Goal: Task Accomplishment & Management: Complete application form

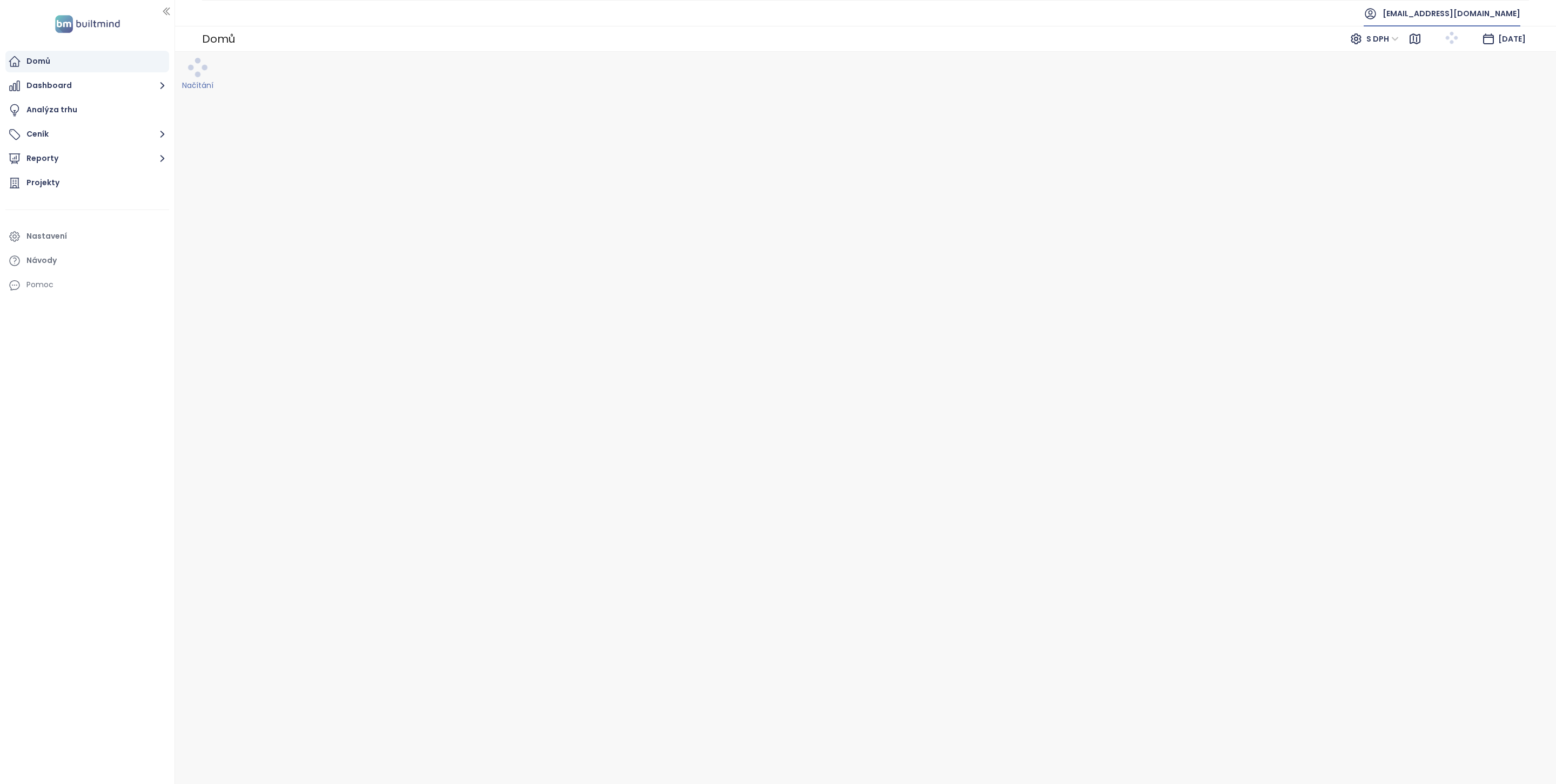
click at [1451, 16] on span "[EMAIL_ADDRESS][DOMAIN_NAME]" at bounding box center [1451, 14] width 138 height 26
click at [1468, 49] on li "Odhlásit se" at bounding box center [1472, 44] width 92 height 22
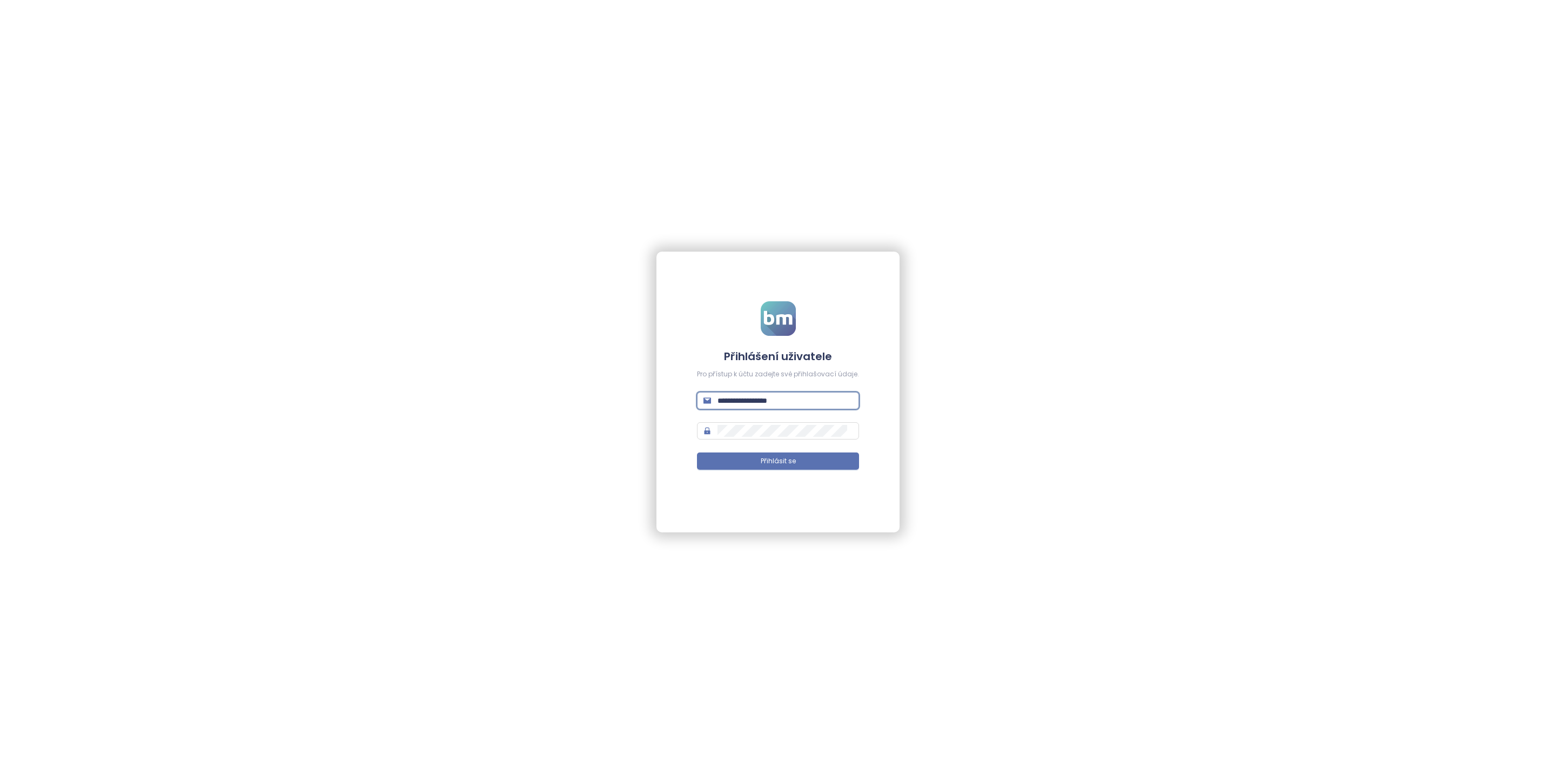
click at [789, 394] on input "**********" at bounding box center [784, 400] width 135 height 12
type input "**********"
click at [820, 458] on button "Přihlásit se" at bounding box center [778, 461] width 162 height 17
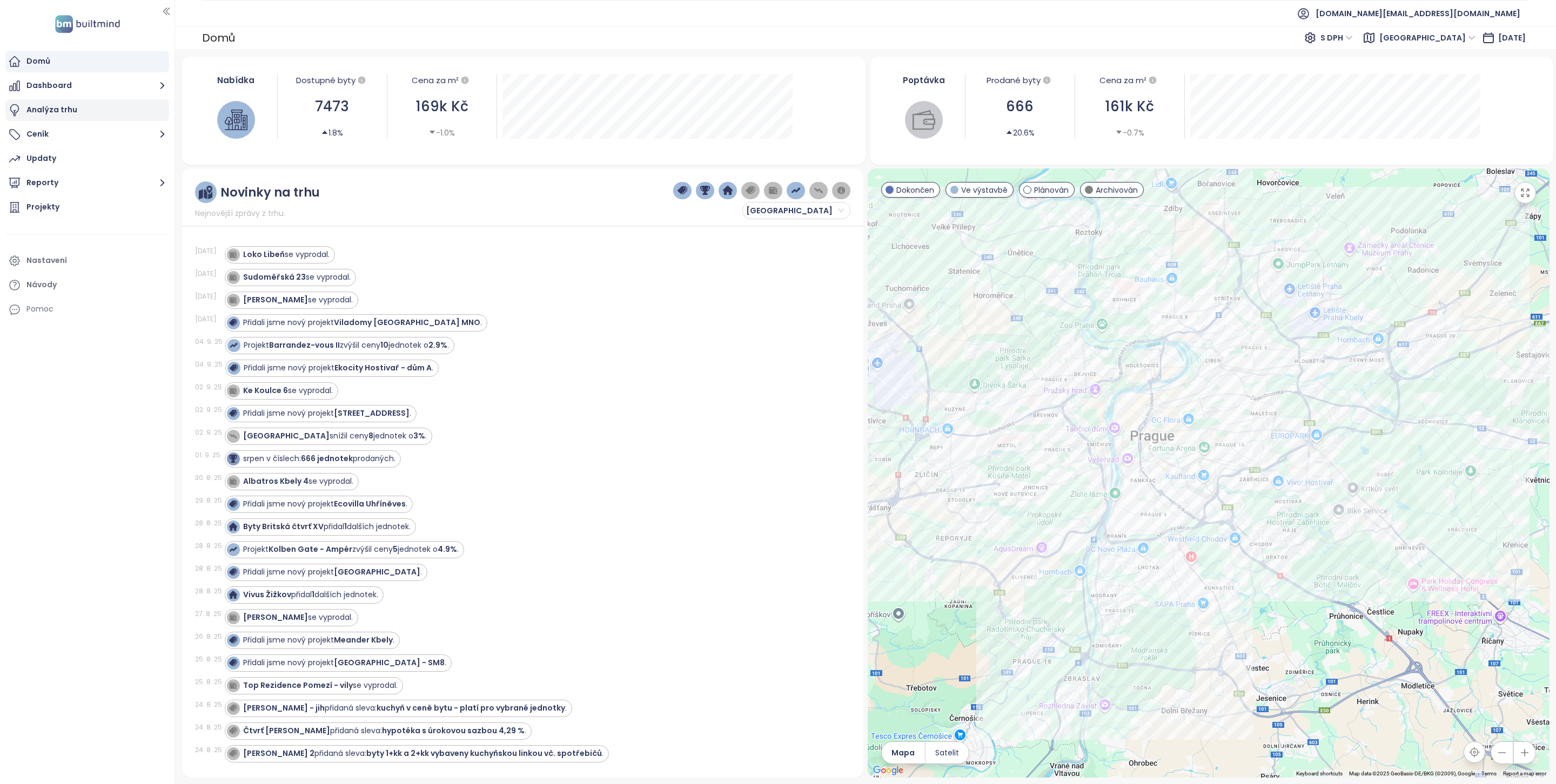
click at [86, 120] on div "Analýza trhu" at bounding box center [87, 110] width 164 height 22
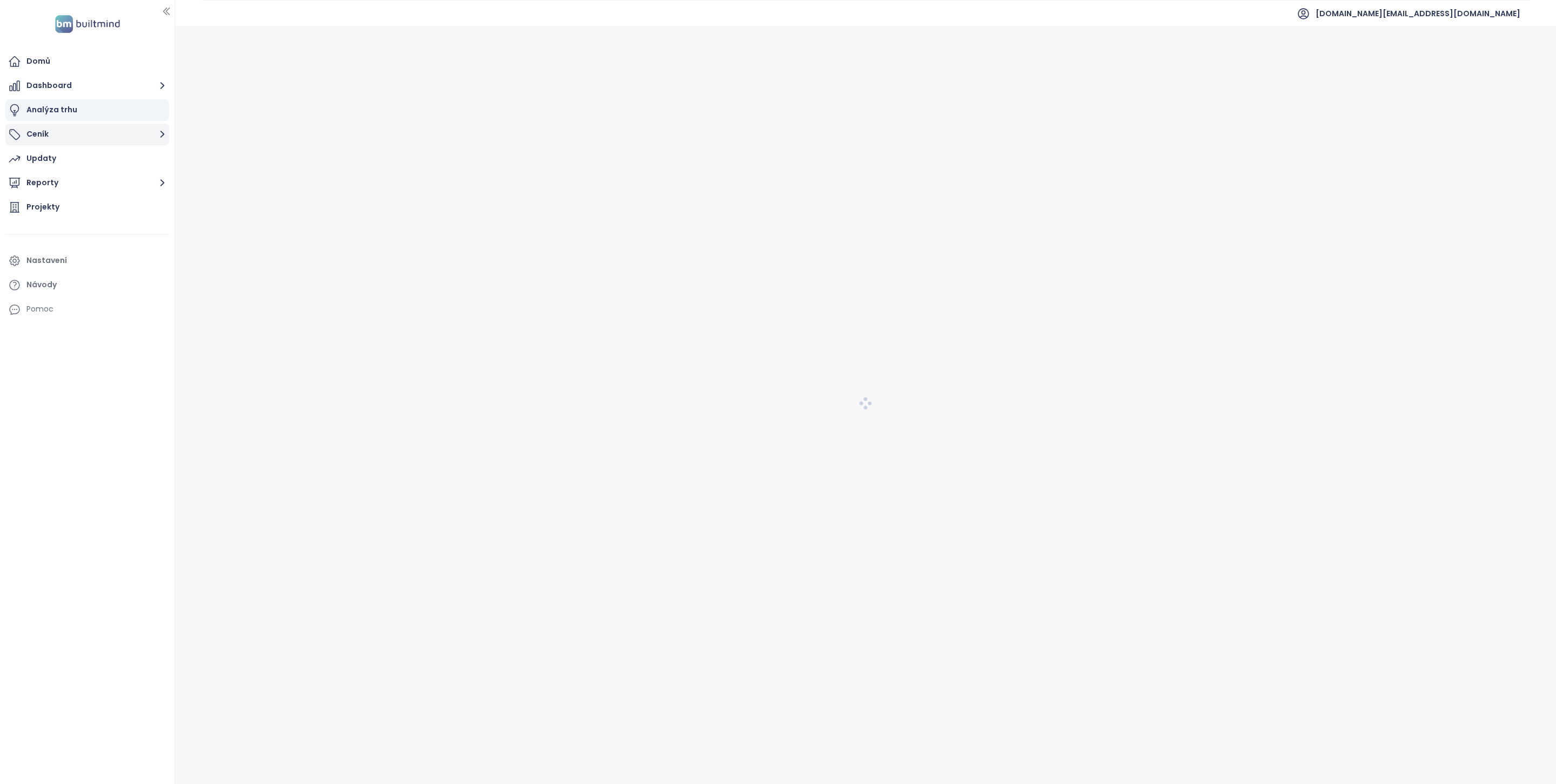
click at [84, 132] on button "Ceník" at bounding box center [87, 134] width 164 height 22
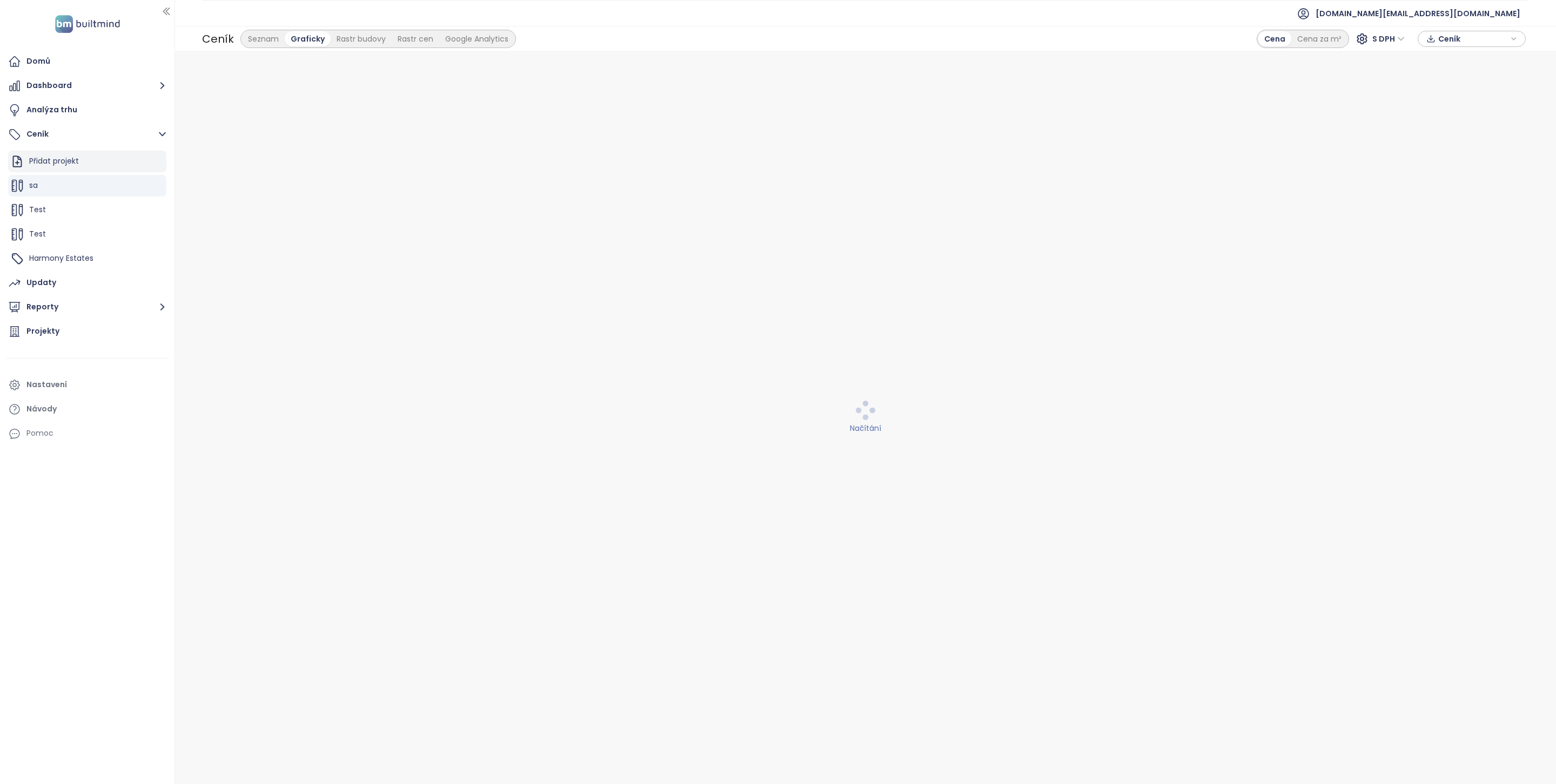
click at [126, 154] on div "Přidat projekt" at bounding box center [87, 162] width 158 height 22
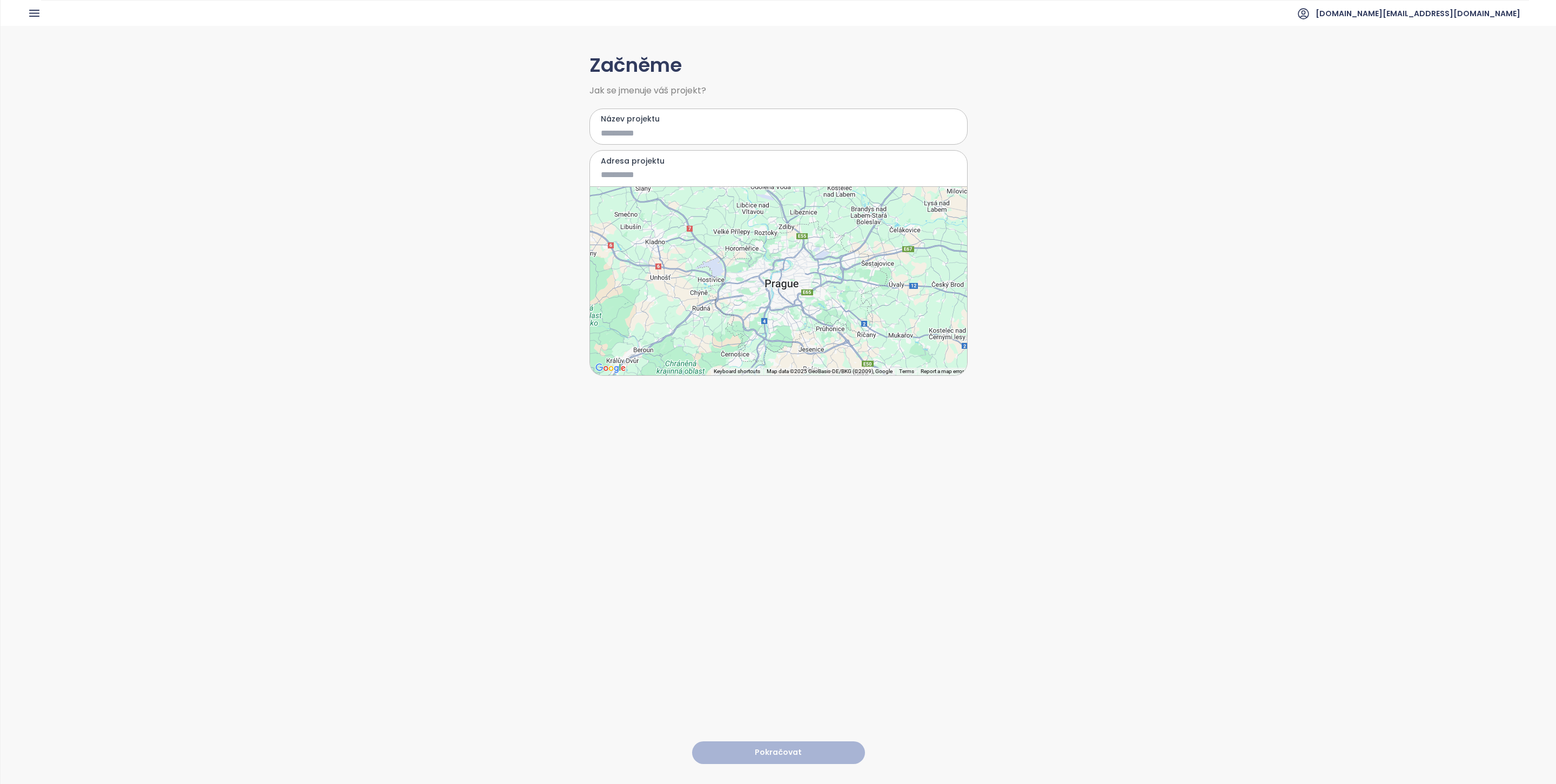
click at [609, 136] on input "Název projektu" at bounding box center [771, 133] width 340 height 14
click at [634, 132] on input "*******" at bounding box center [771, 133] width 340 height 14
type input "******"
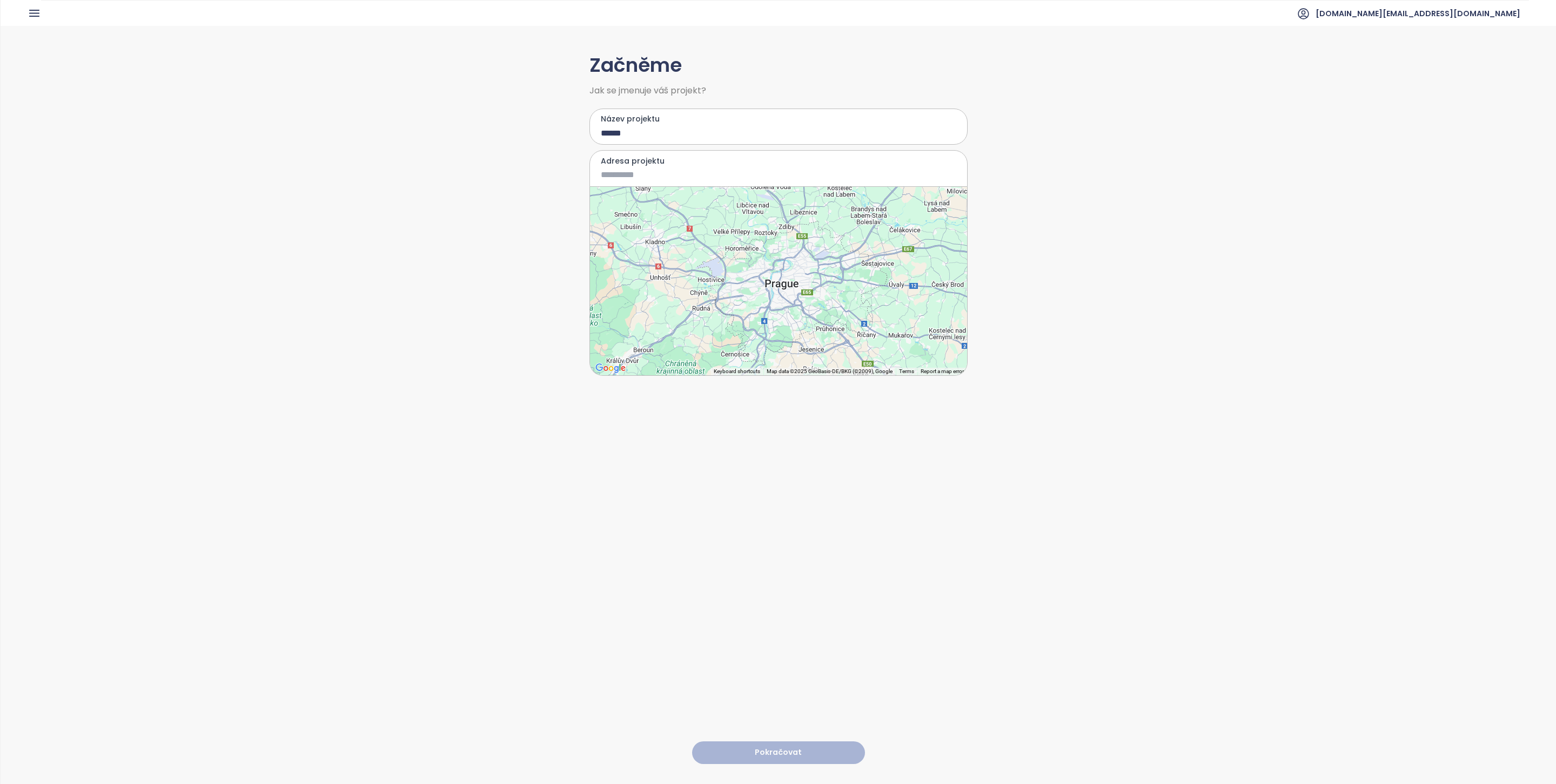
click at [635, 165] on label "Adresa projektu" at bounding box center [778, 160] width 355 height 12
click at [635, 168] on input "Adresa projektu" at bounding box center [771, 174] width 340 height 14
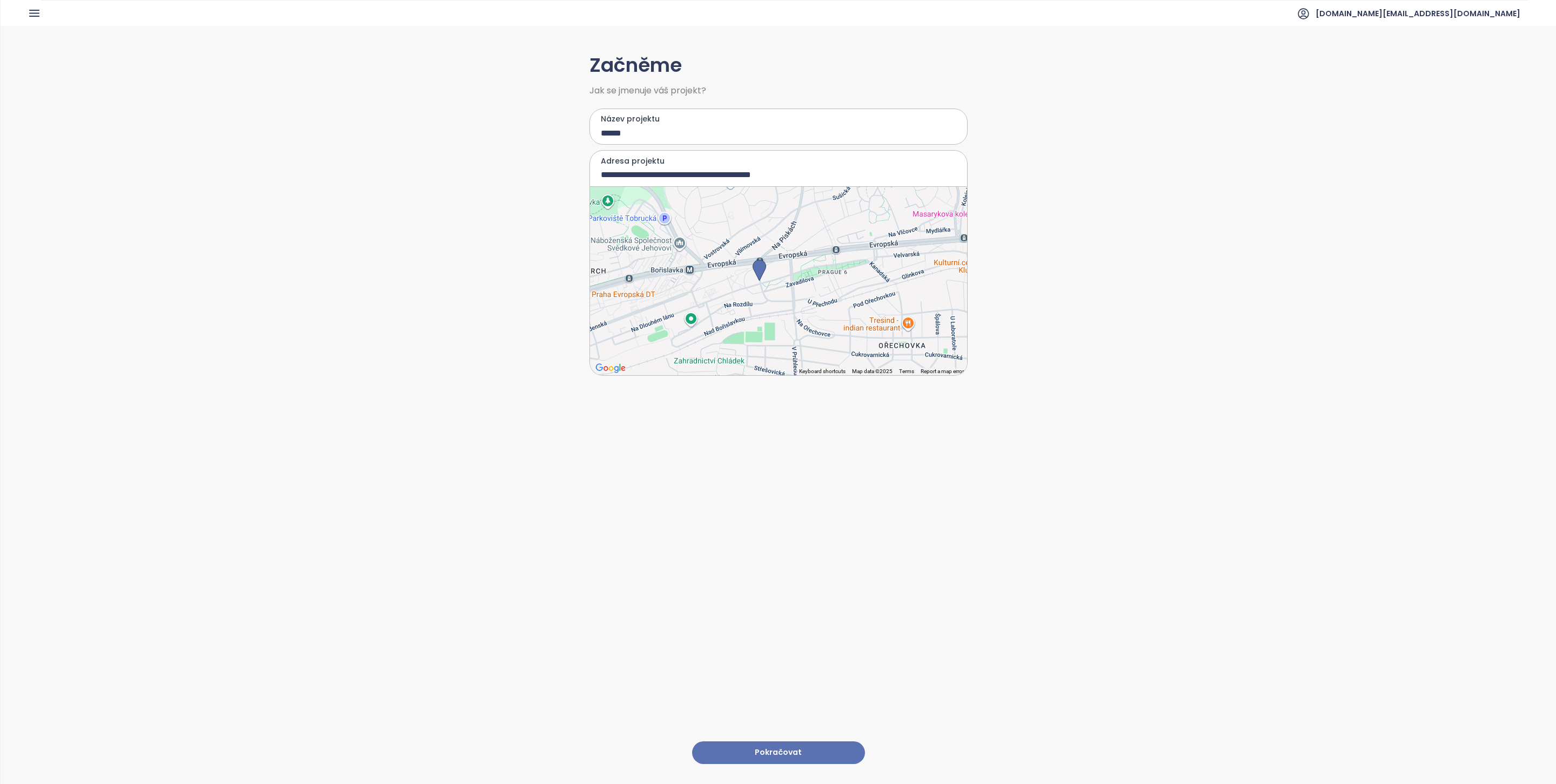
drag, startPoint x: 822, startPoint y: 307, endPoint x: 801, endPoint y: 307, distance: 21.0
click at [801, 307] on div at bounding box center [778, 281] width 377 height 189
click at [804, 297] on div at bounding box center [778, 281] width 377 height 189
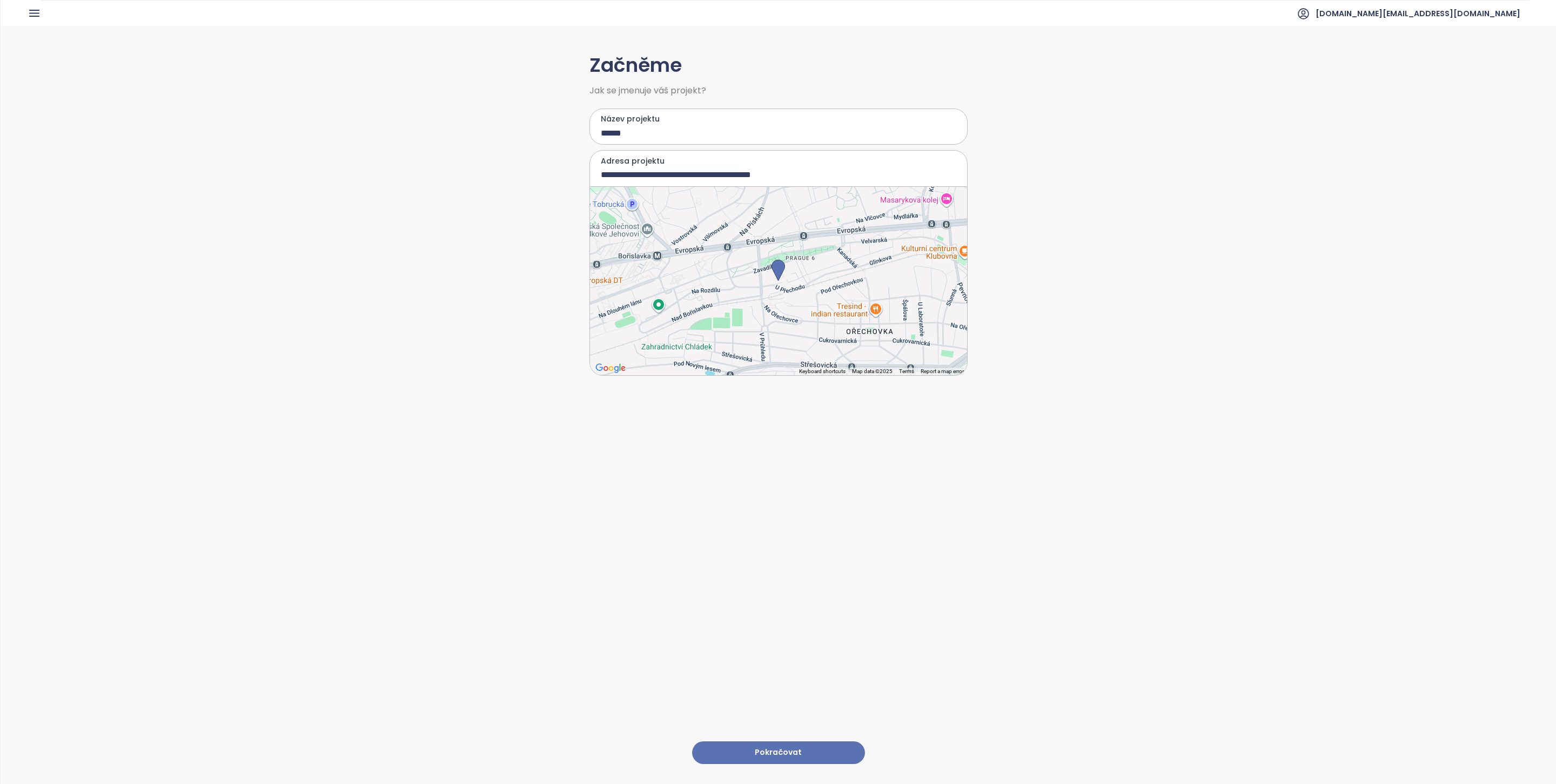
type input "**********"
click at [812, 741] on button "Pokračovat" at bounding box center [778, 753] width 173 height 23
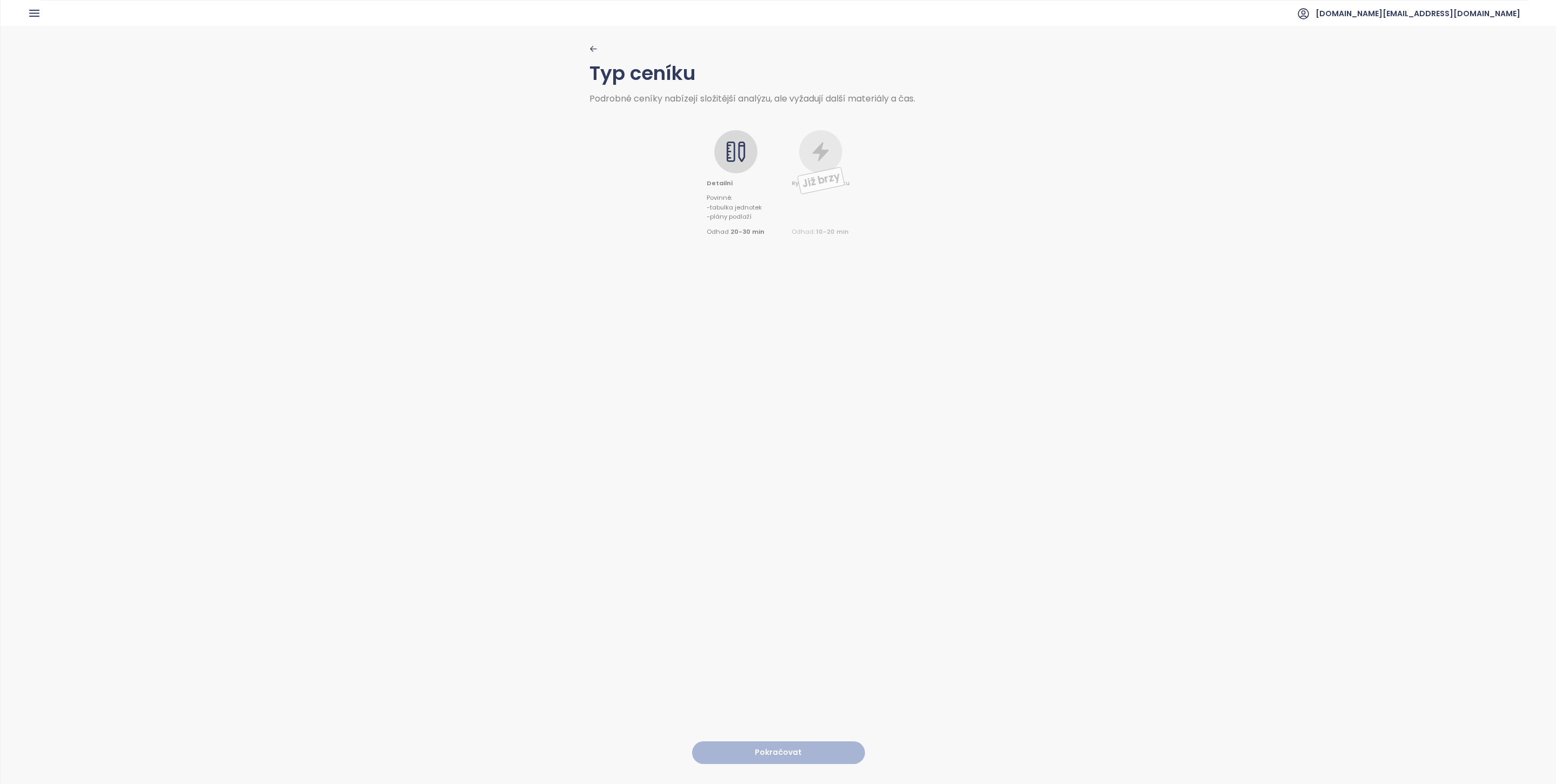
click at [734, 143] on icon at bounding box center [736, 152] width 22 height 22
click at [774, 741] on button "Pokračovat" at bounding box center [778, 753] width 173 height 23
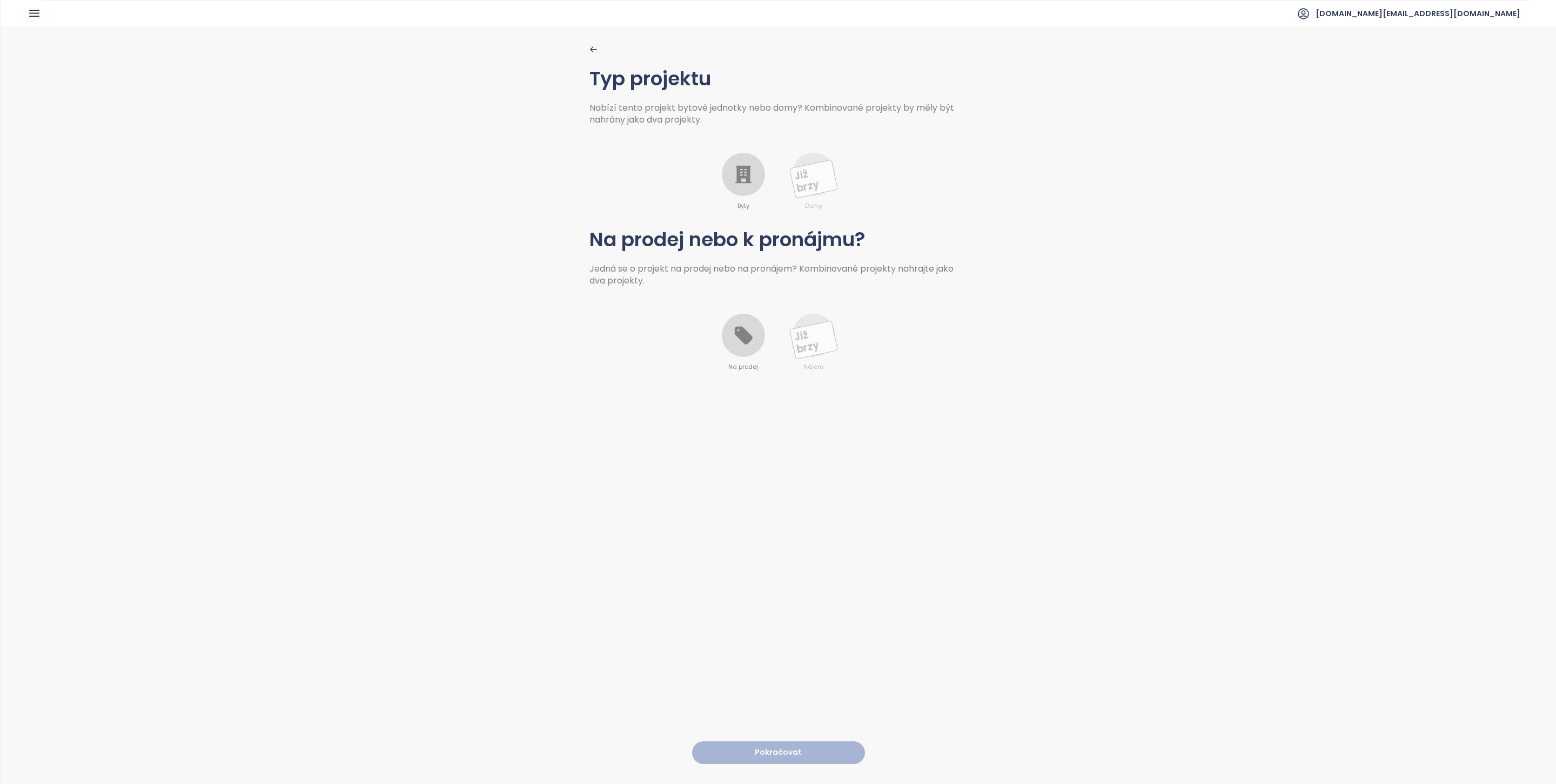
click at [726, 187] on div at bounding box center [744, 174] width 43 height 43
click at [741, 341] on icon at bounding box center [743, 335] width 18 height 18
click at [765, 741] on button "Pokračovat" at bounding box center [778, 753] width 173 height 23
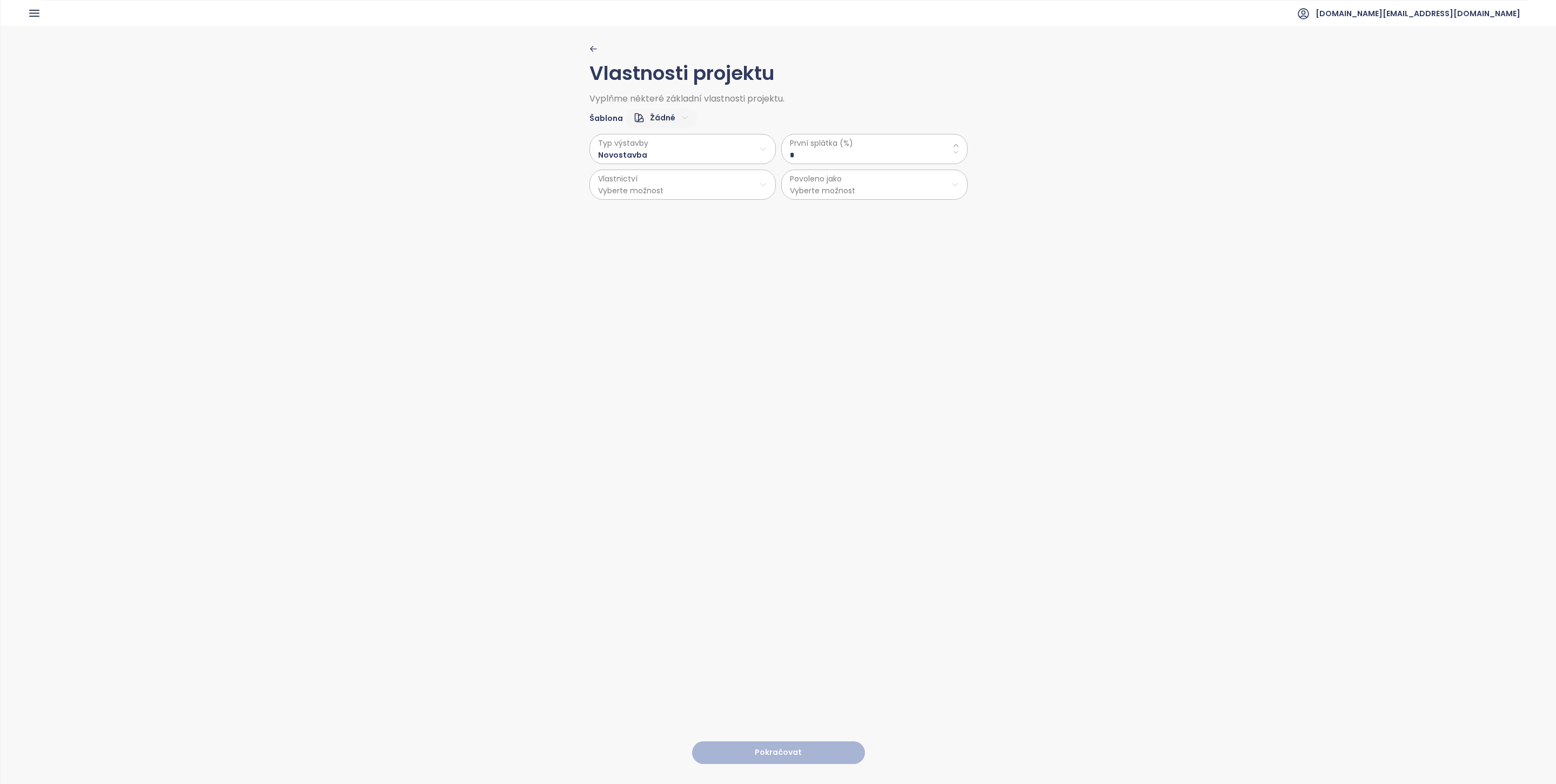
click at [821, 149] on \(\%\) "*" at bounding box center [874, 155] width 169 height 12
click at [647, 186] on html "Domů Dashboard Analýza trhu Ceník Updaty Reporty Projekty Nastavení Návody Pomo…" at bounding box center [778, 392] width 1556 height 784
click at [640, 208] on span "Osobní" at bounding box center [676, 212] width 180 height 15
click at [817, 157] on \(\%\) "*" at bounding box center [874, 155] width 169 height 12
type \(\%\) "**"
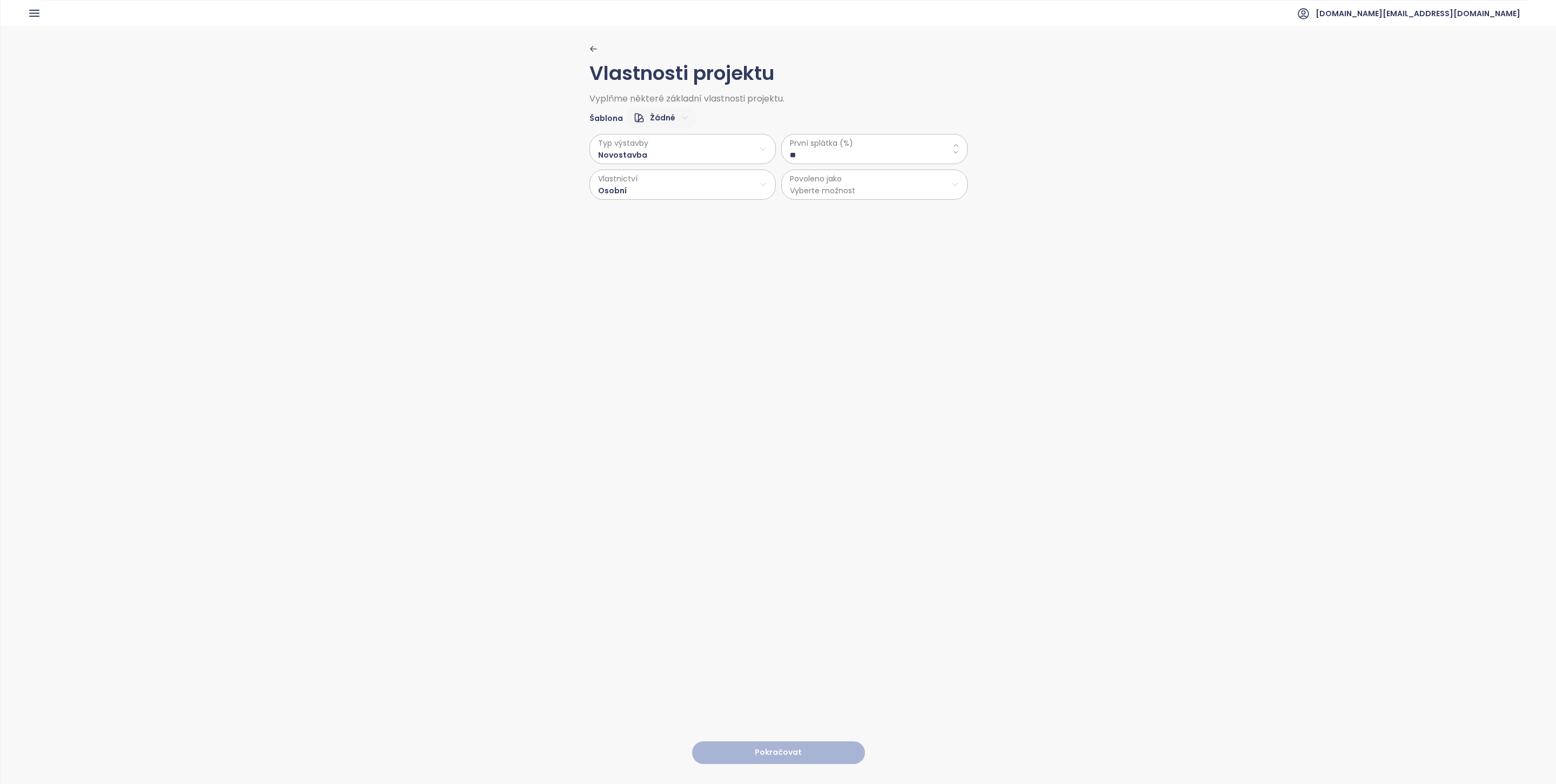
click at [804, 162] on div "První splátka (%) **" at bounding box center [874, 149] width 186 height 31
click at [804, 183] on html "Domů Dashboard Analýza trhu Ceník Updaty Reporty Projekty Nastavení Návody Pomo…" at bounding box center [778, 392] width 1556 height 784
click at [807, 213] on span "Byty" at bounding box center [867, 212] width 180 height 15
click at [763, 741] on button "Pokračovat" at bounding box center [778, 753] width 173 height 23
click at [663, 112] on html "Domů Dashboard Analýza trhu Ceník Updaty Reporty Projekty Nastavení Návody Pomo…" at bounding box center [778, 392] width 1556 height 784
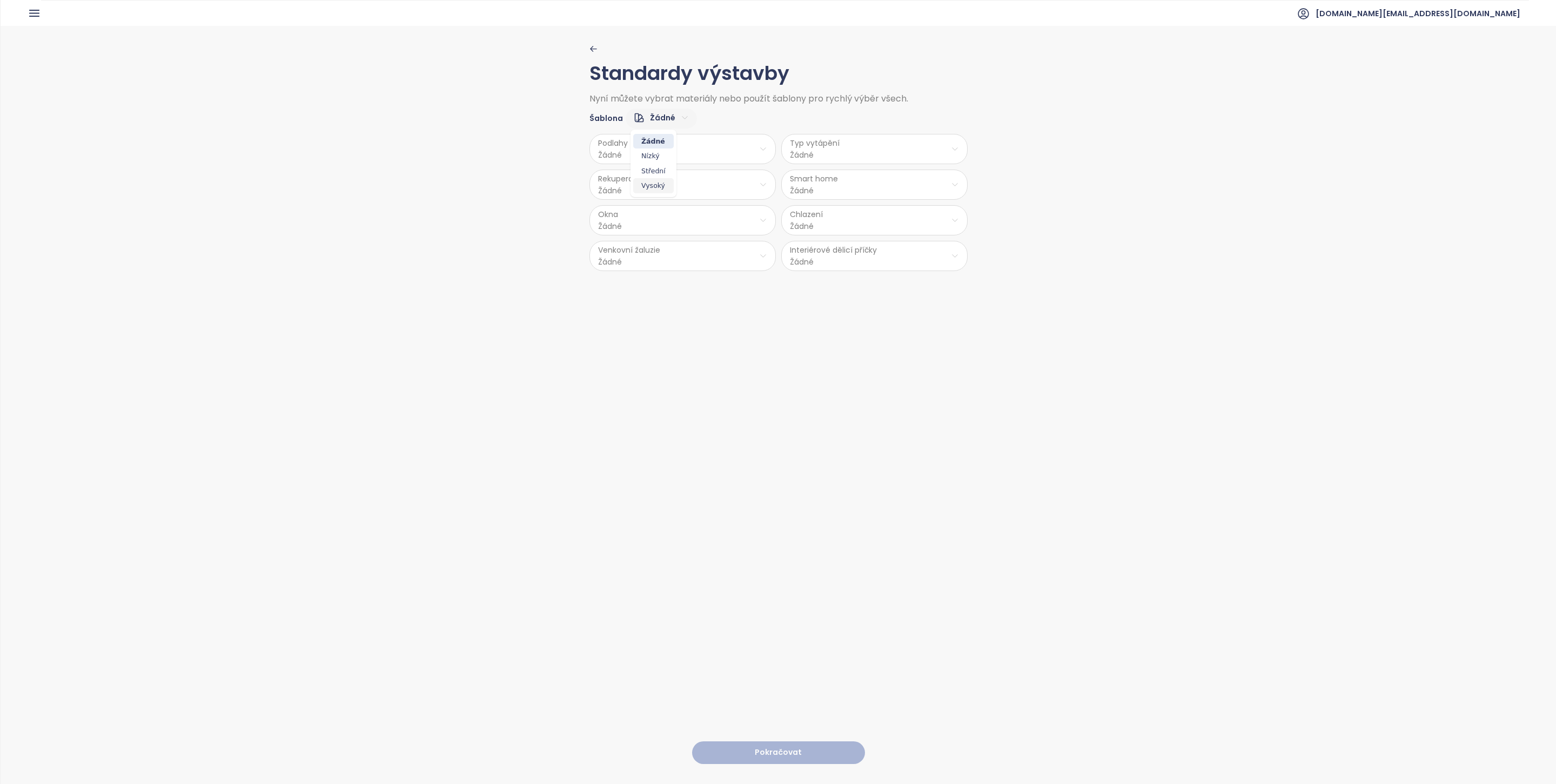
click at [656, 187] on span "Vysoký" at bounding box center [653, 185] width 41 height 15
click at [806, 741] on button "Pokračovat" at bounding box center [778, 753] width 173 height 23
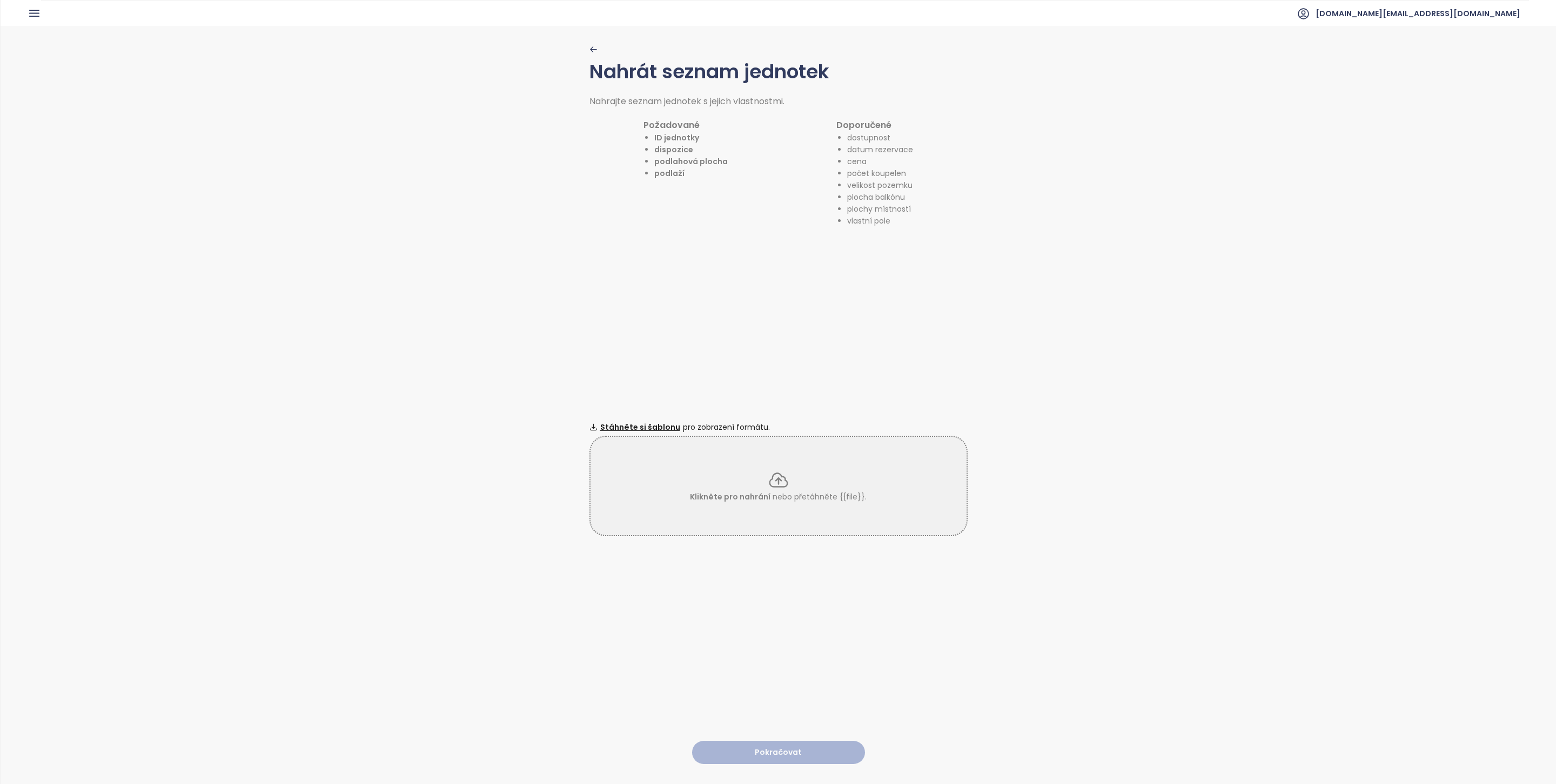
click at [729, 483] on div "Klikněte pro nahrání nebo přetáhněte {{file}}." at bounding box center [778, 485] width 376 height 33
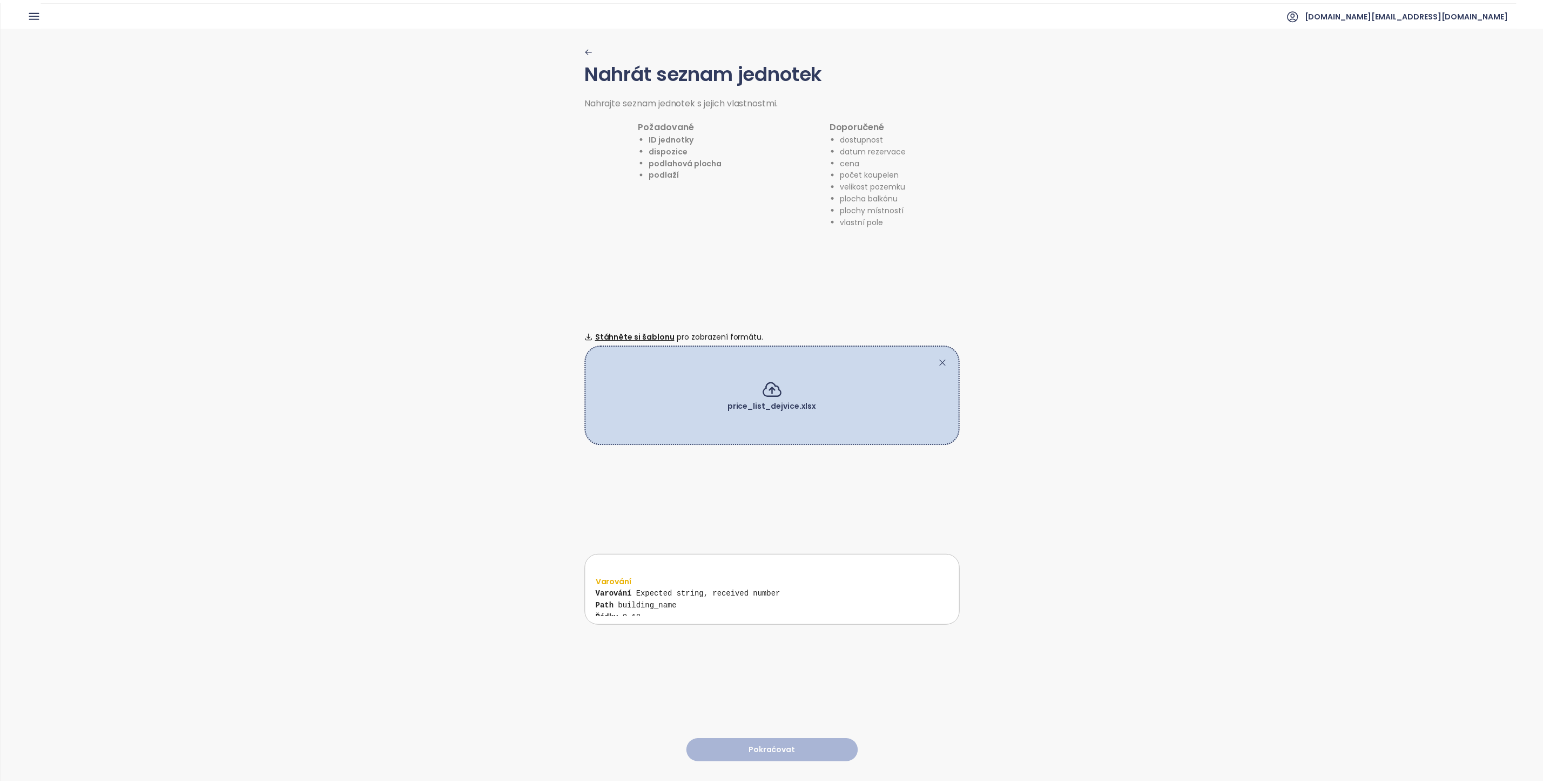
scroll to position [62, 0]
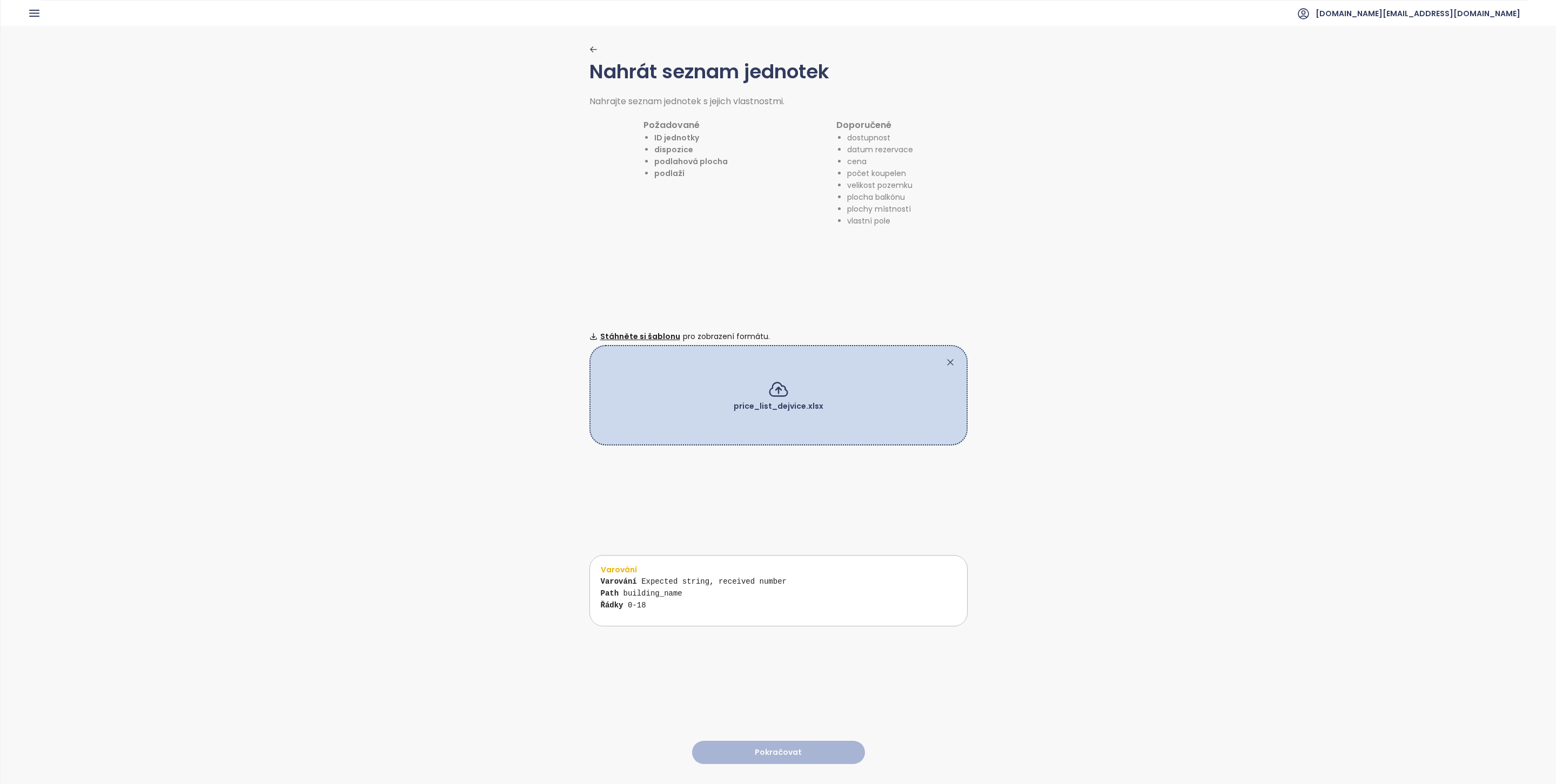
click at [945, 357] on icon at bounding box center [950, 362] width 11 height 11
click at [942, 357] on div "price_list_dejvice.xlsx" at bounding box center [778, 395] width 378 height 100
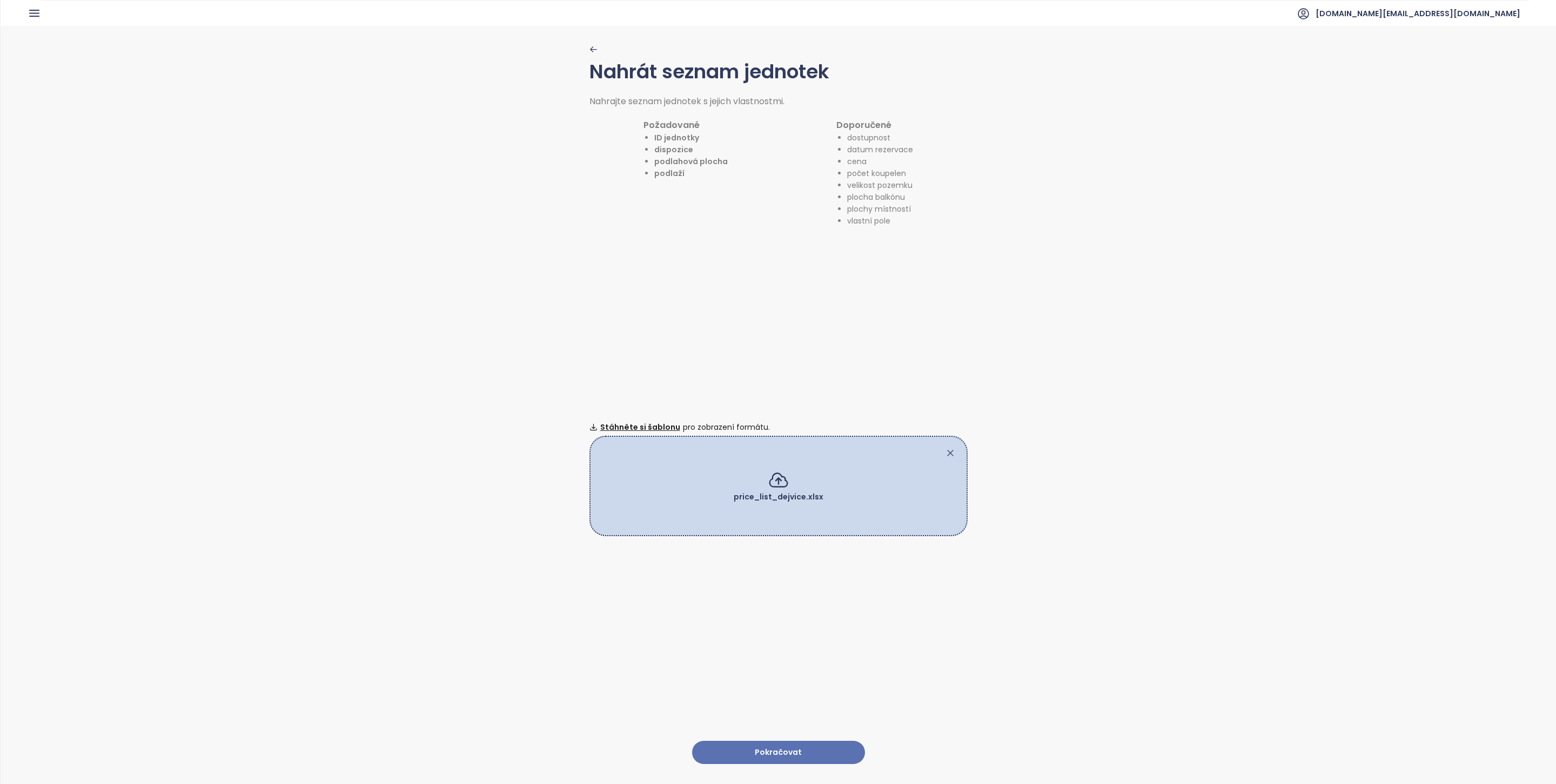
click at [822, 745] on button "Pokračovat" at bounding box center [778, 752] width 173 height 23
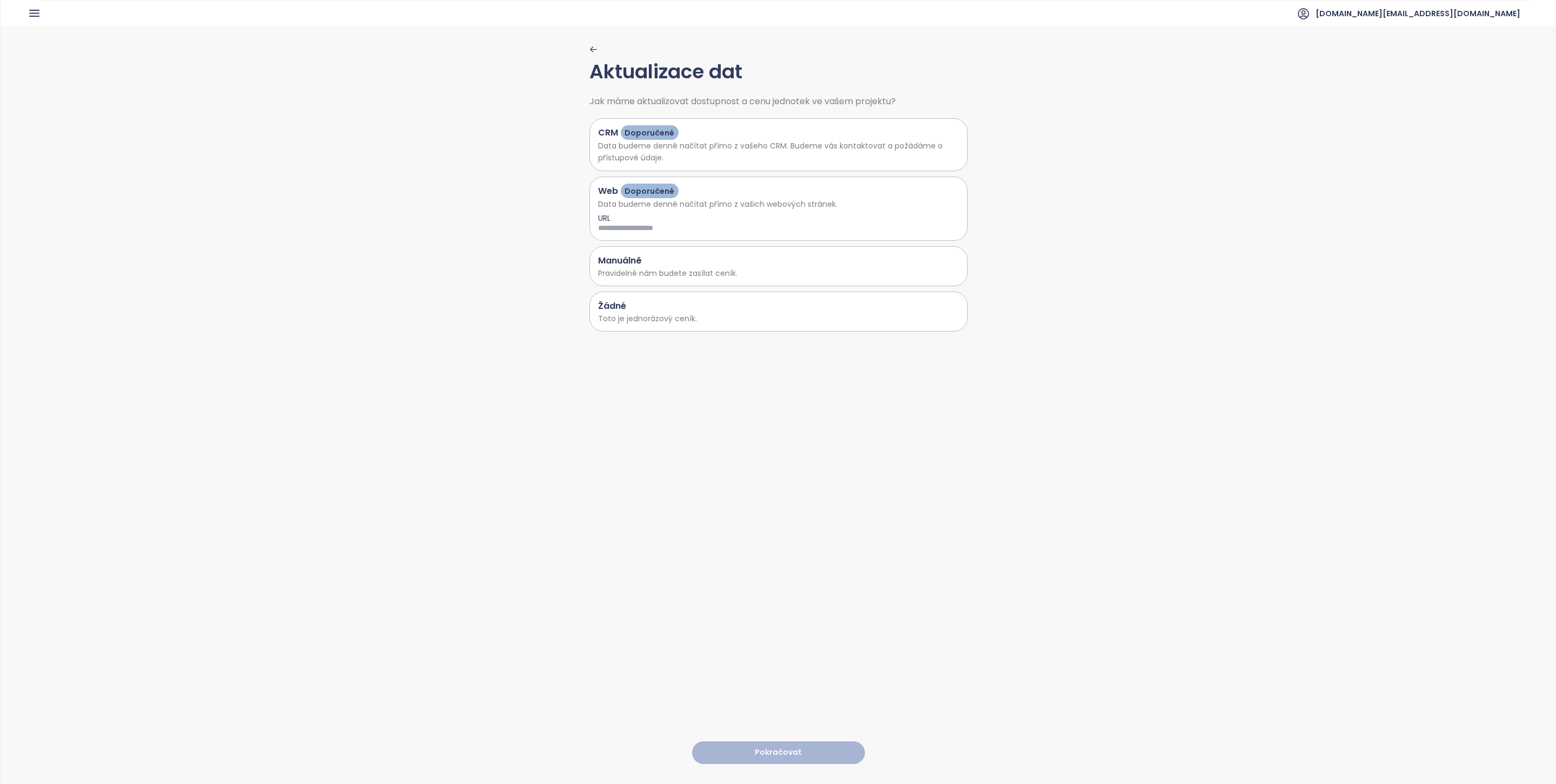
click at [700, 316] on p "Toto je jednorázový ceník." at bounding box center [778, 318] width 361 height 12
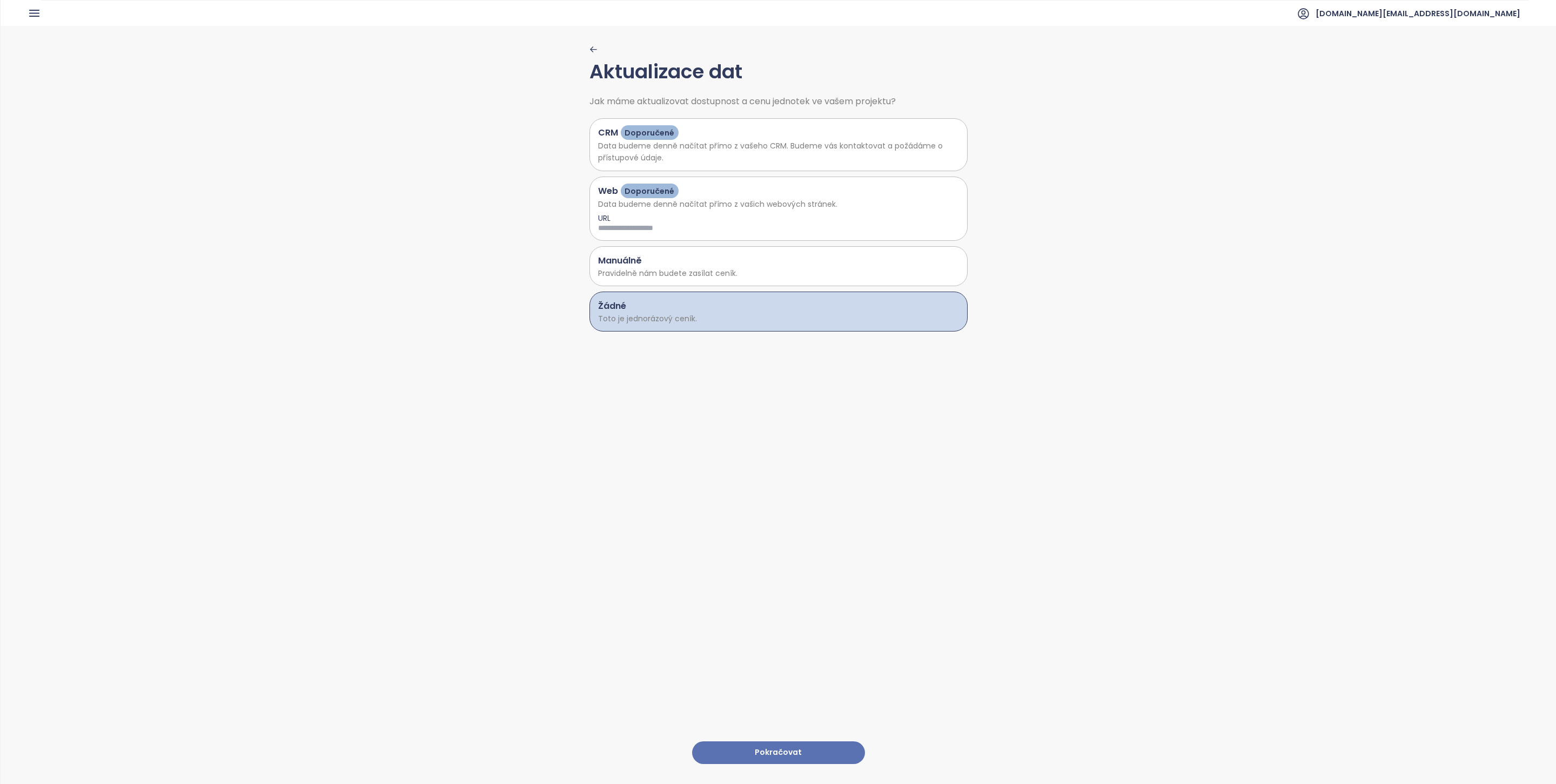
click at [776, 741] on button "Pokračovat" at bounding box center [778, 753] width 173 height 23
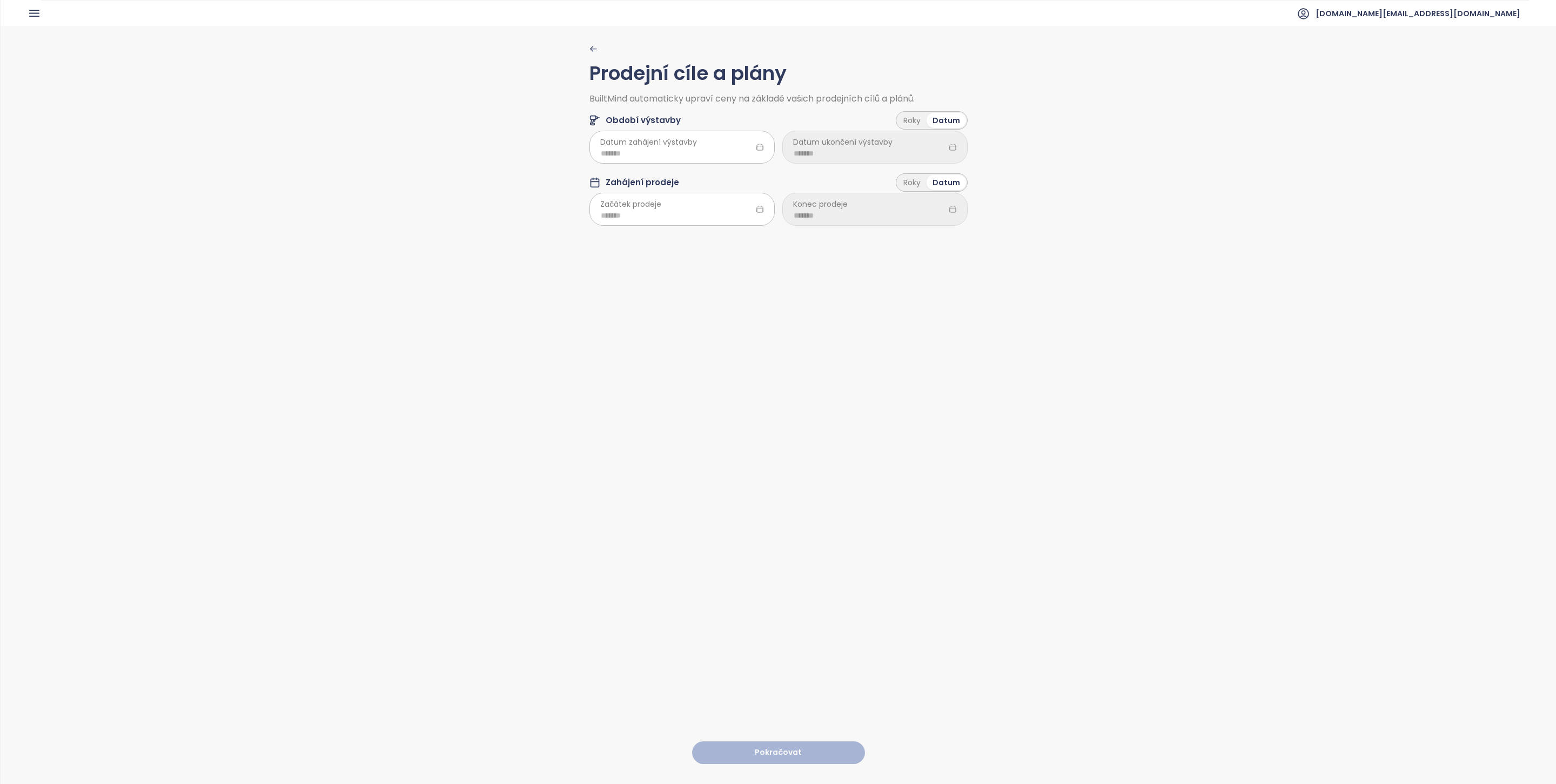
click at [680, 147] on span "Datum zahájení výstavby" at bounding box center [649, 141] width 96 height 12
click at [651, 147] on span "Datum zahájení výstavby" at bounding box center [649, 141] width 96 height 12
click at [651, 168] on div "Prodejní cíle a plány BuiltMind automaticky upraví ceny na základě vašich prode…" at bounding box center [778, 140] width 378 height 191
click at [640, 157] on input at bounding box center [682, 153] width 162 height 12
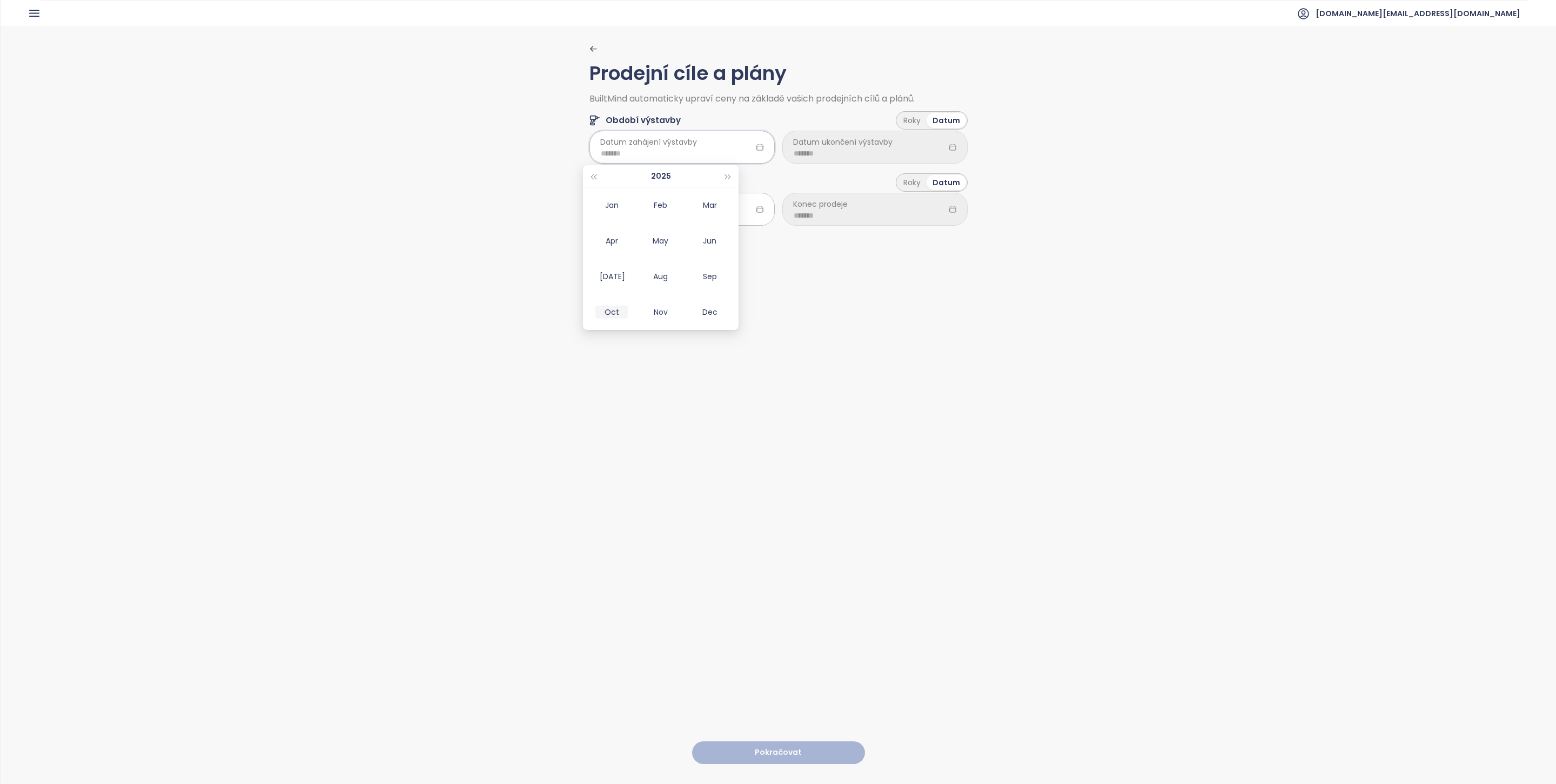
click at [618, 316] on div "Oct" at bounding box center [612, 312] width 33 height 13
type input "*******"
click at [898, 147] on div at bounding box center [875, 147] width 185 height 33
type input "*******"
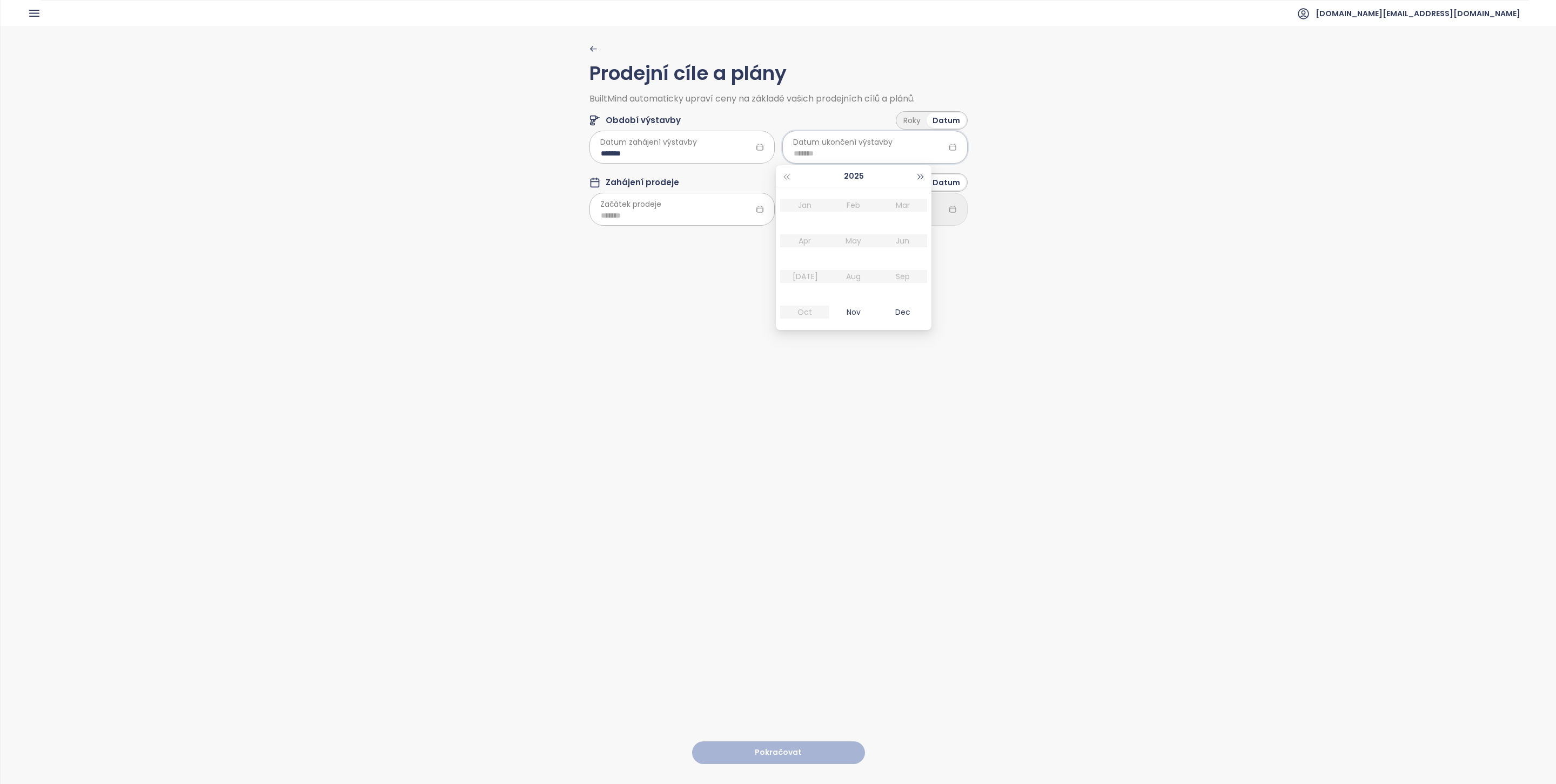
click at [915, 178] on button "button" at bounding box center [920, 176] width 12 height 22
type input "*******"
click at [923, 176] on button "button" at bounding box center [920, 176] width 12 height 22
click at [911, 246] on div "Jun" at bounding box center [903, 240] width 33 height 13
type input "*******"
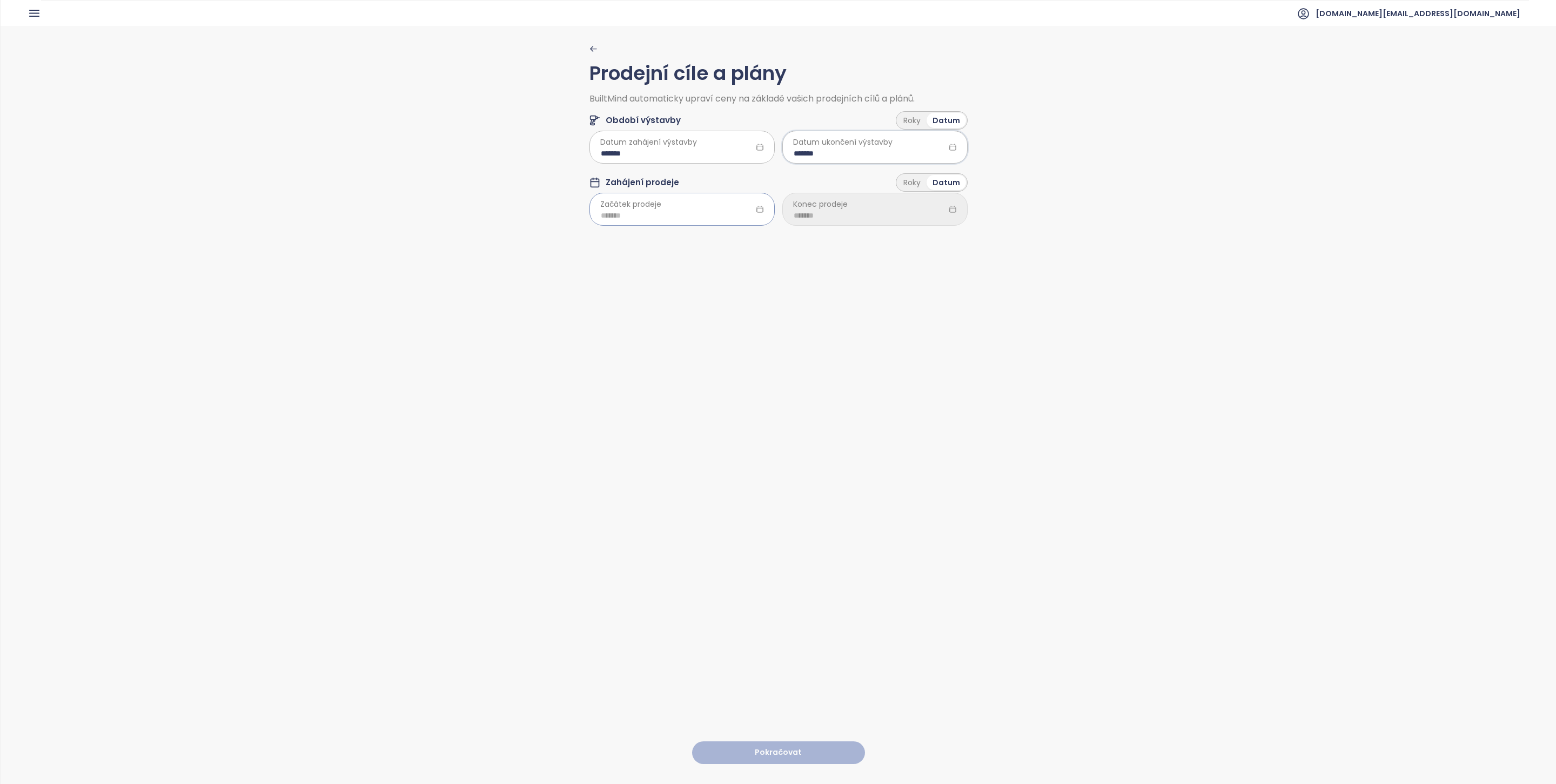
click at [709, 203] on div at bounding box center [682, 209] width 185 height 33
click at [615, 368] on div "Oct" at bounding box center [612, 374] width 33 height 13
type input "*******"
click at [899, 214] on input at bounding box center [874, 215] width 162 height 12
click at [923, 238] on button "button" at bounding box center [920, 239] width 12 height 22
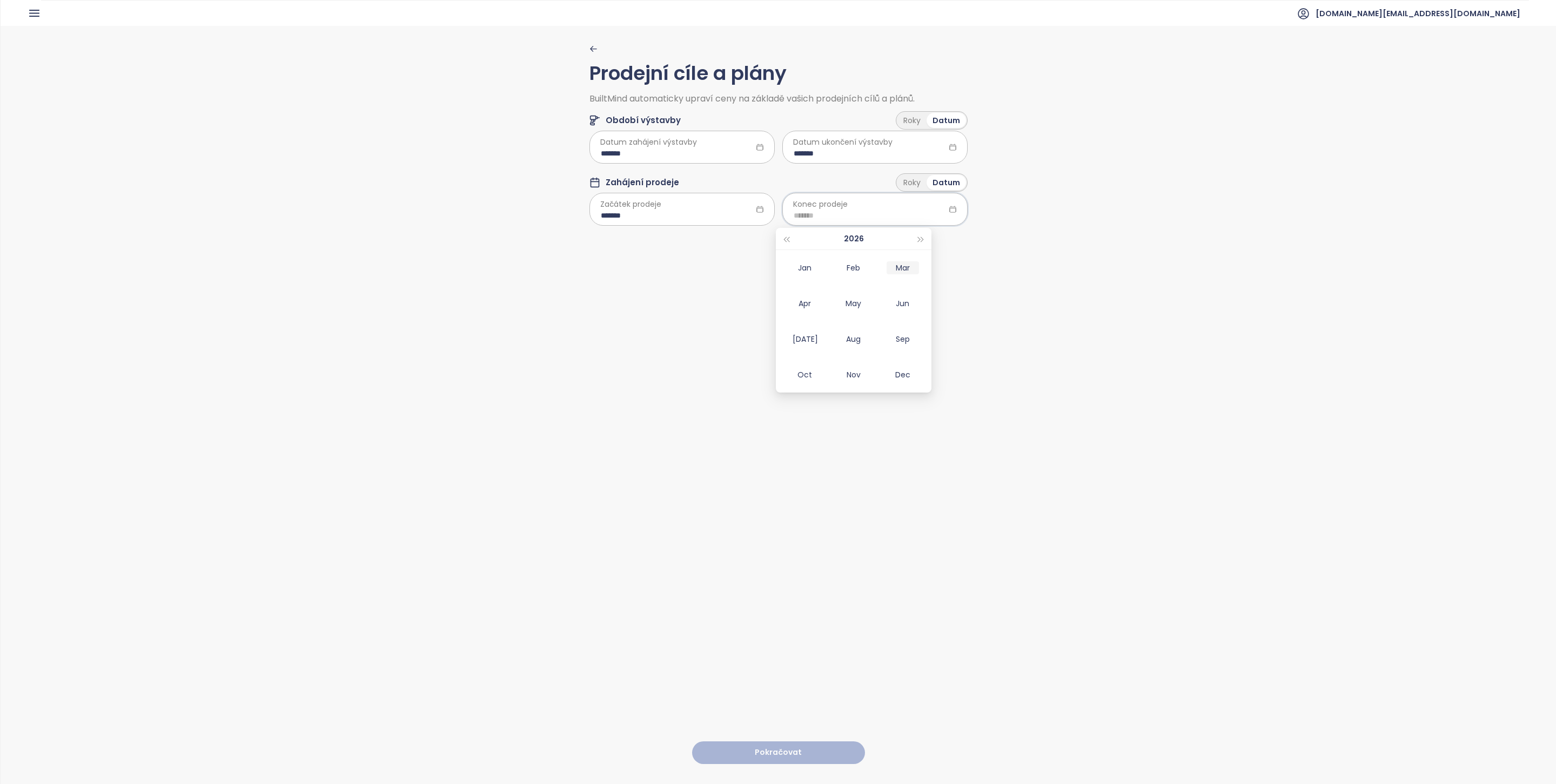
type input "*******"
click at [922, 241] on button "button" at bounding box center [920, 239] width 12 height 22
click at [907, 305] on div "Jun" at bounding box center [903, 303] width 33 height 13
type input "*******"
click at [795, 741] on button "Pokračovat" at bounding box center [778, 753] width 173 height 23
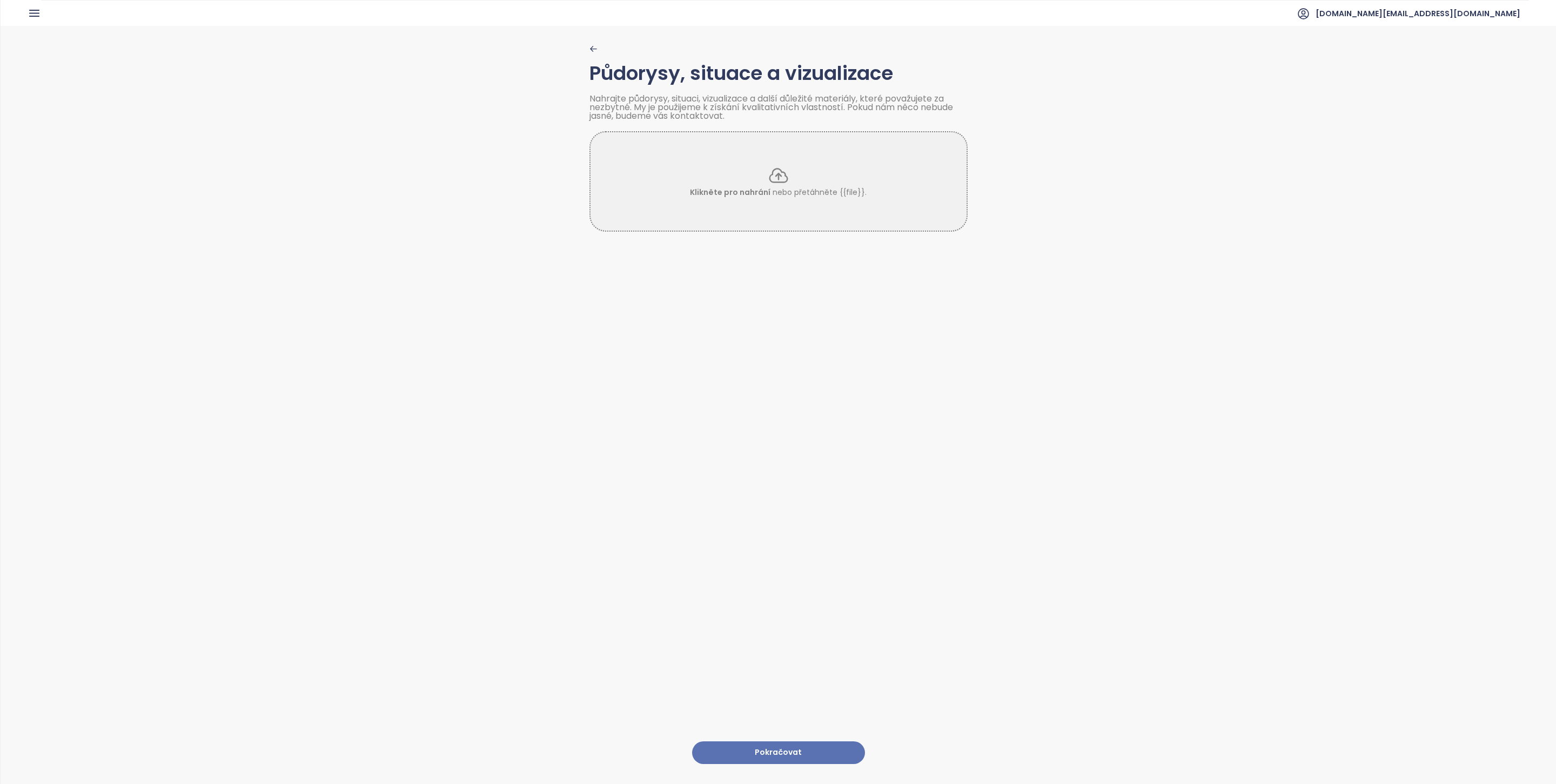
click at [803, 741] on button "Pokračovat" at bounding box center [778, 753] width 173 height 23
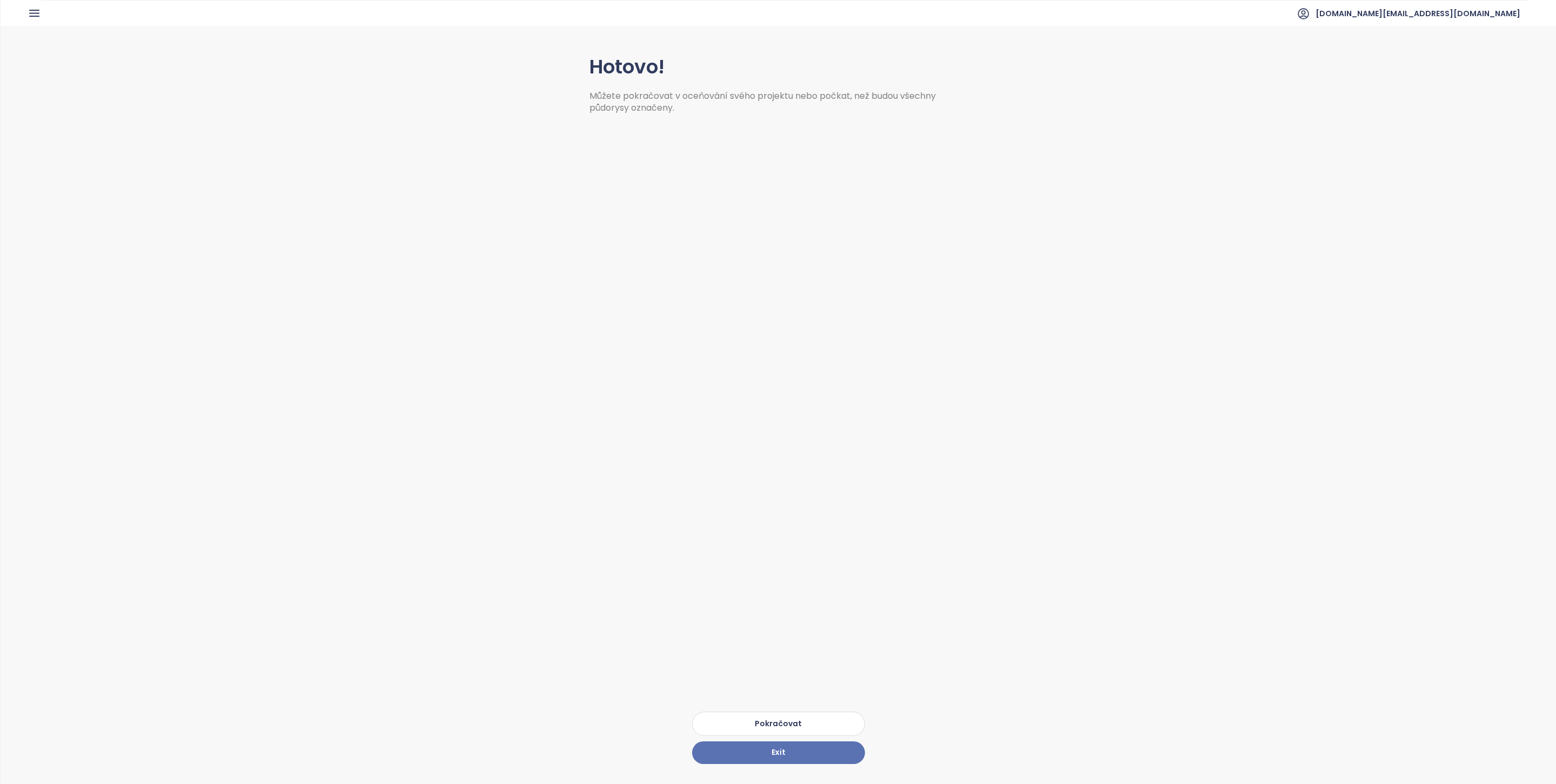
click at [817, 714] on button "Pokračovat" at bounding box center [778, 724] width 173 height 24
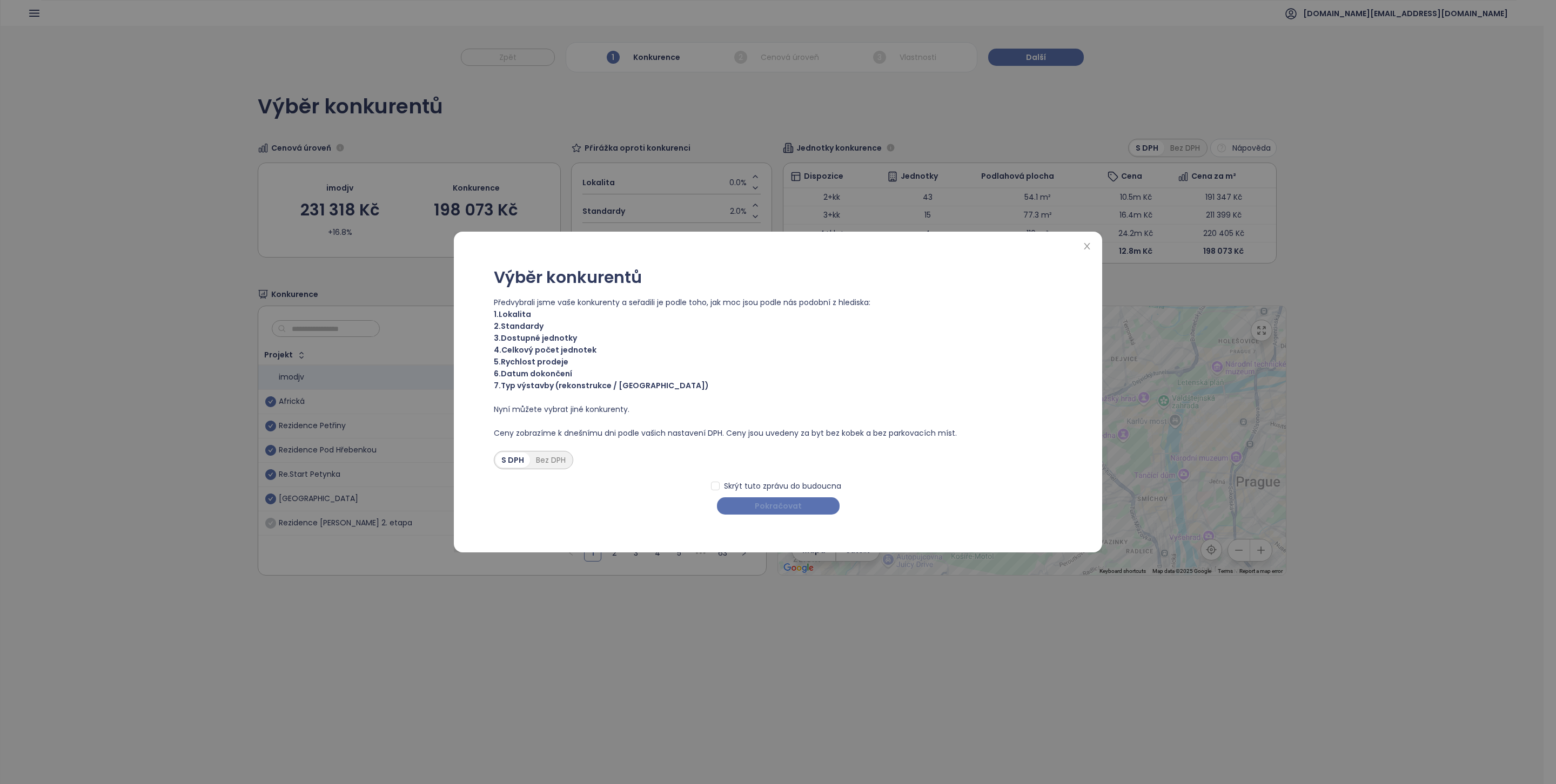
click at [784, 512] on span "Pokračovat" at bounding box center [778, 506] width 47 height 12
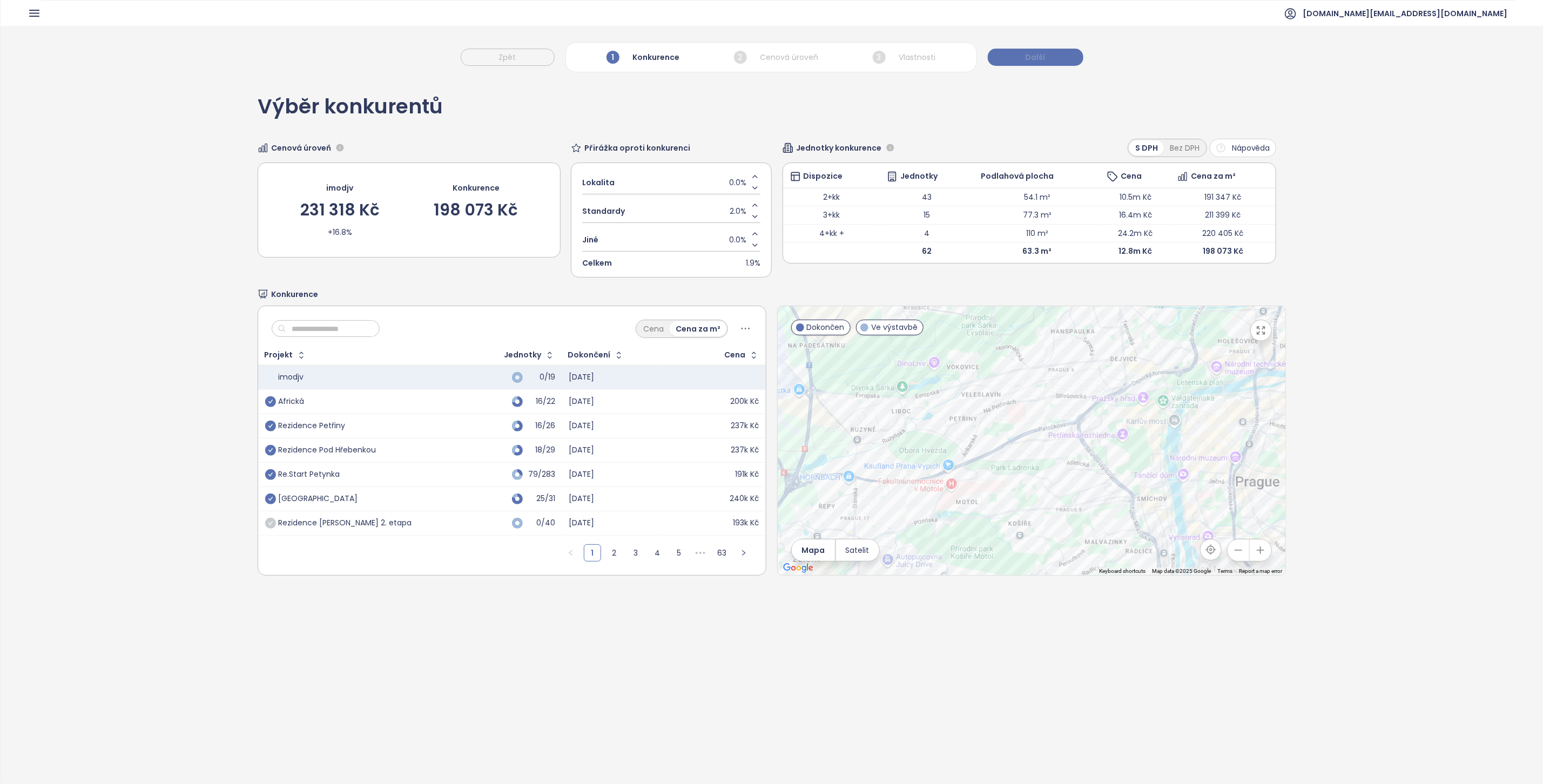
click at [1018, 59] on button "Další" at bounding box center [1035, 57] width 96 height 17
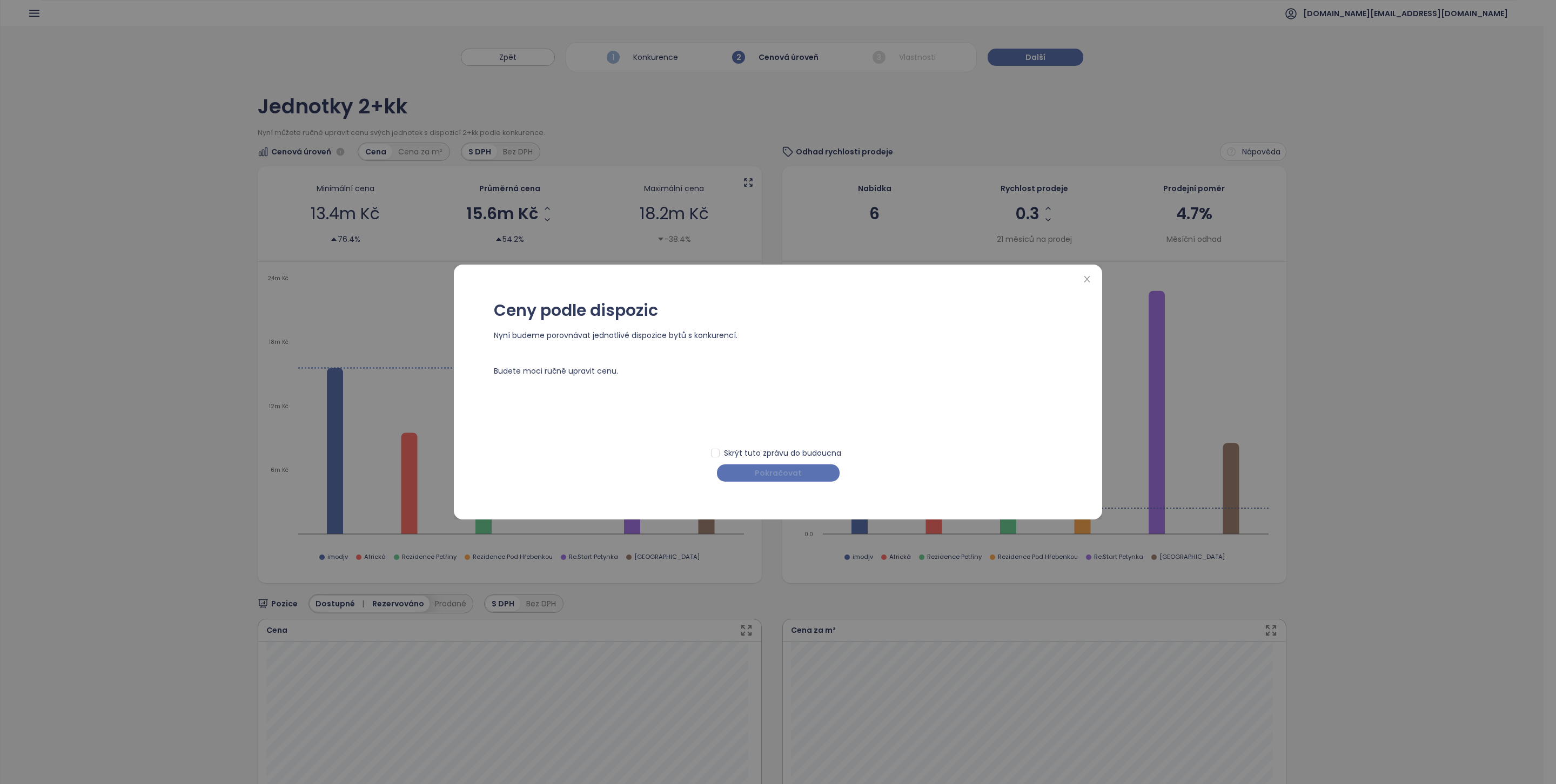
click at [773, 479] on span "Pokračovat" at bounding box center [778, 472] width 47 height 12
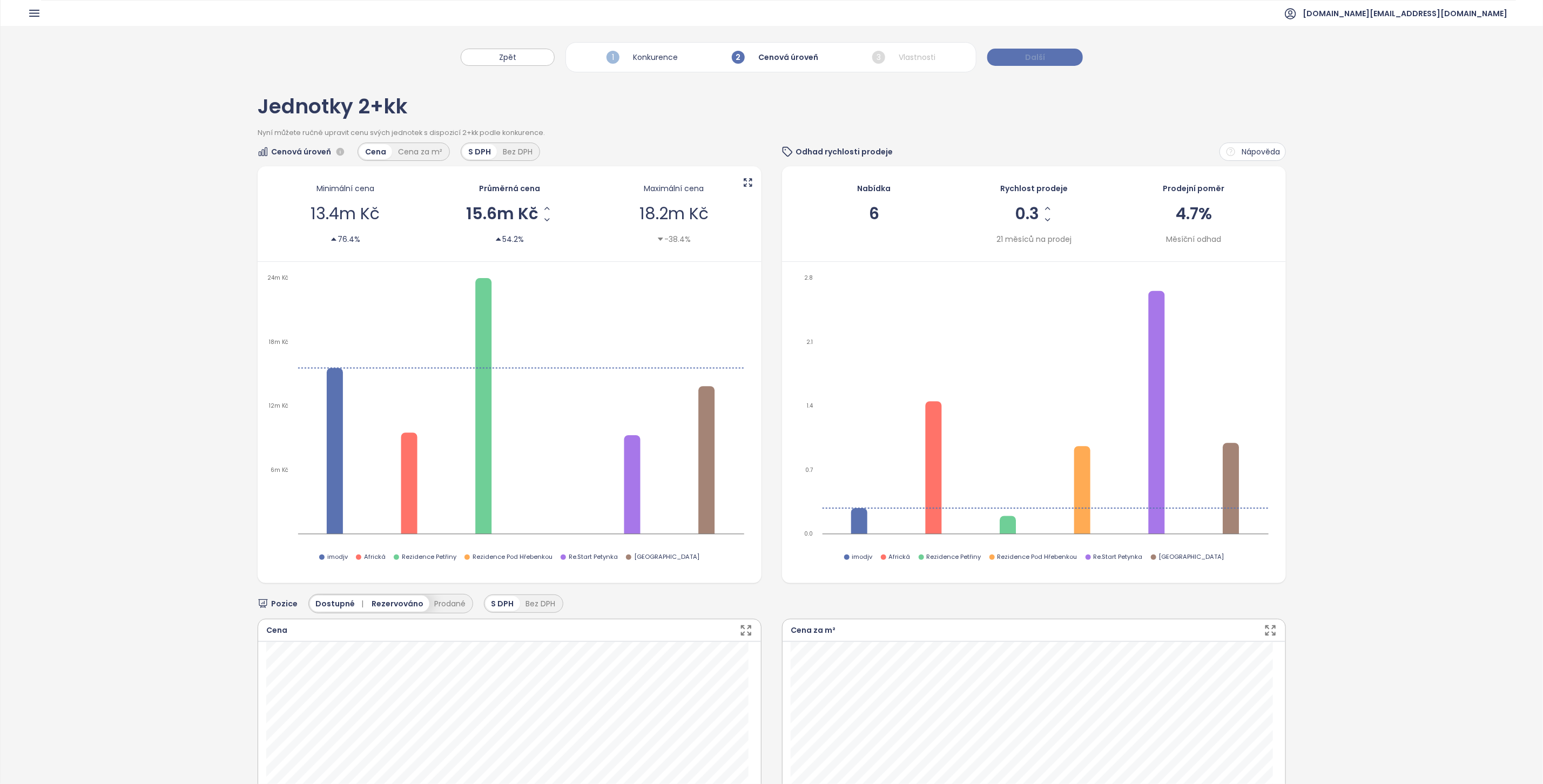
click at [1062, 56] on button "Další" at bounding box center [1035, 57] width 96 height 17
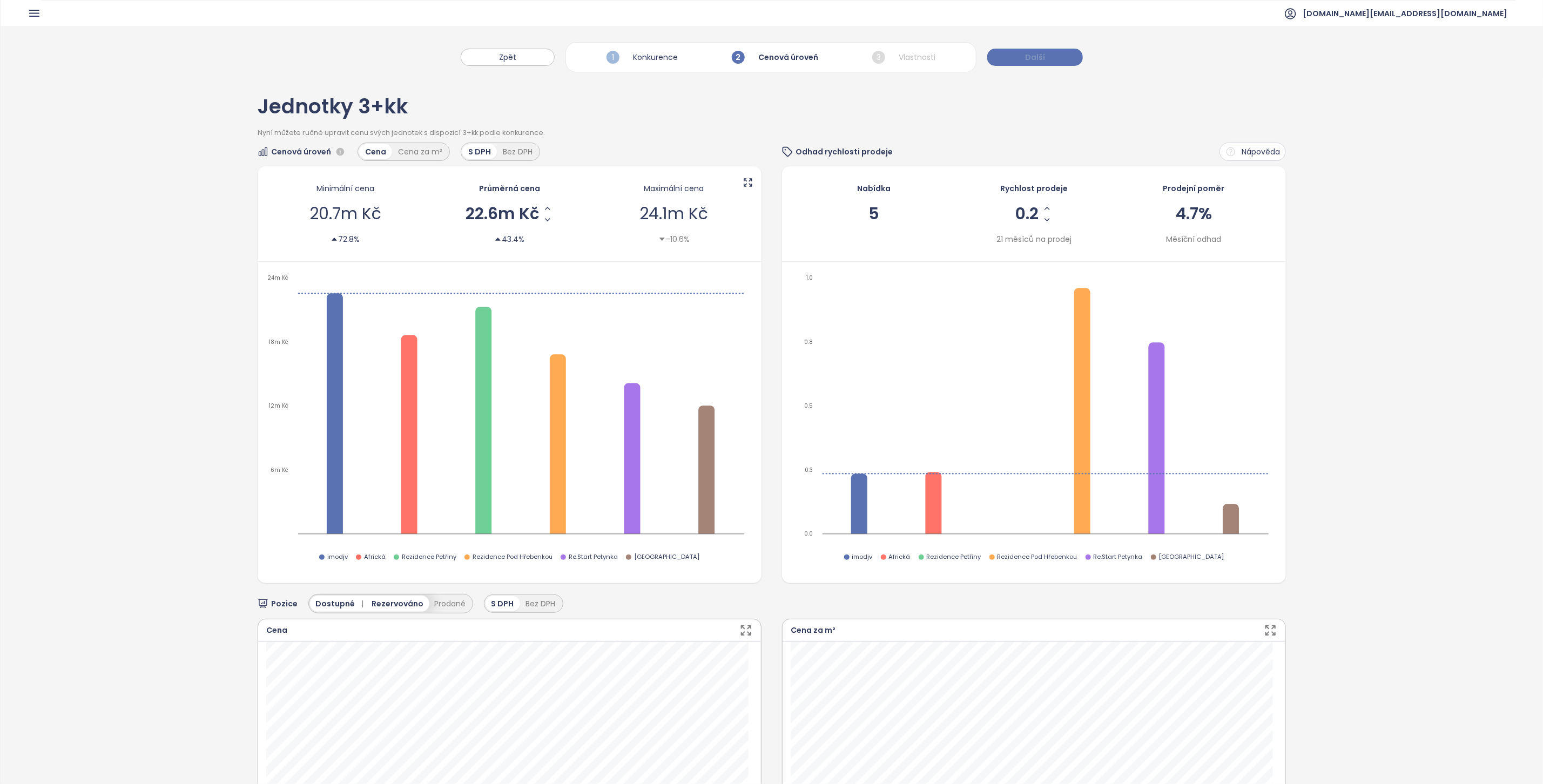
click at [1062, 56] on button "Další" at bounding box center [1035, 57] width 96 height 17
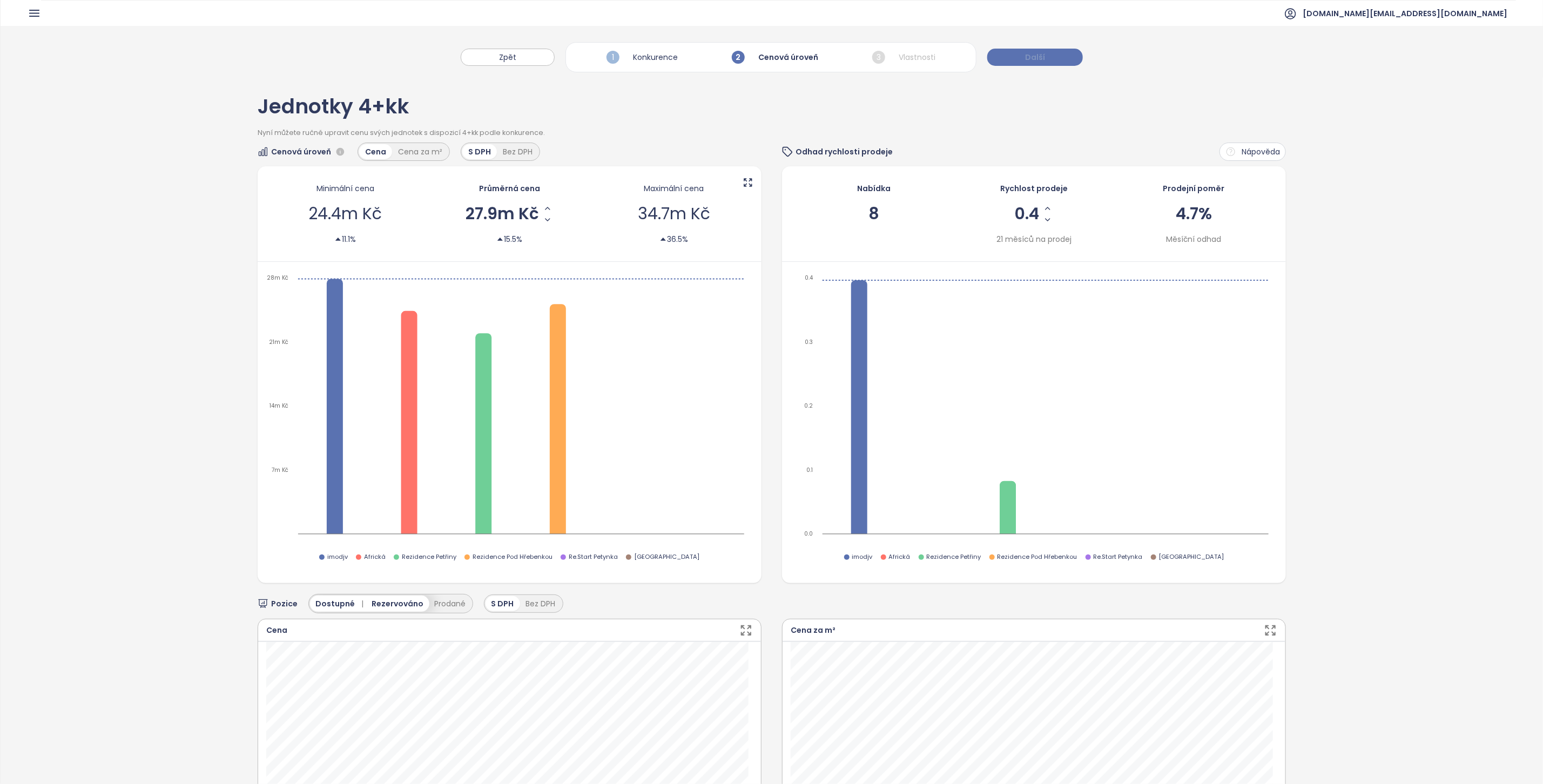
click at [1062, 56] on button "Další" at bounding box center [1035, 57] width 96 height 17
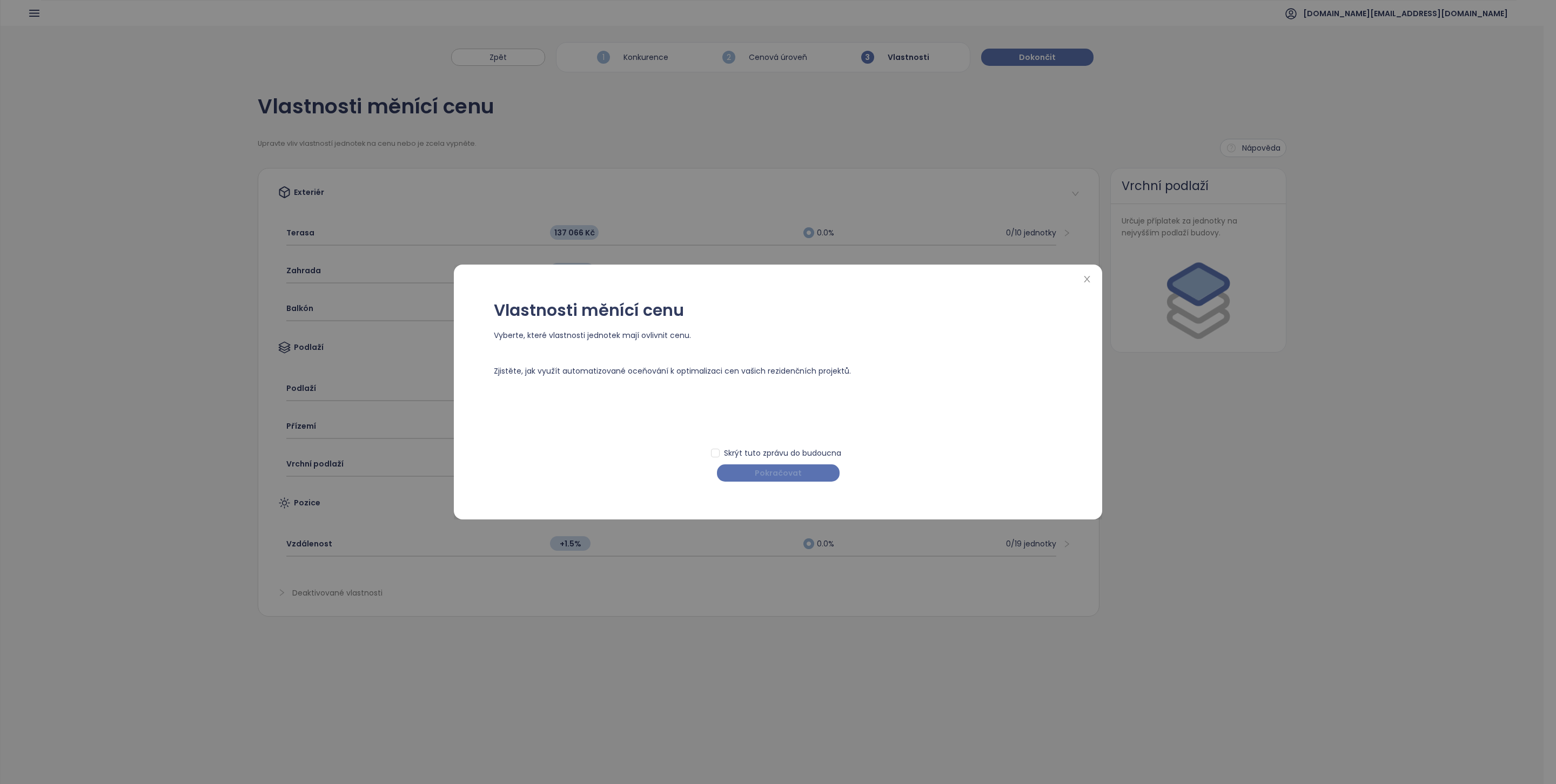
click at [734, 476] on button "Pokračovat" at bounding box center [778, 472] width 123 height 17
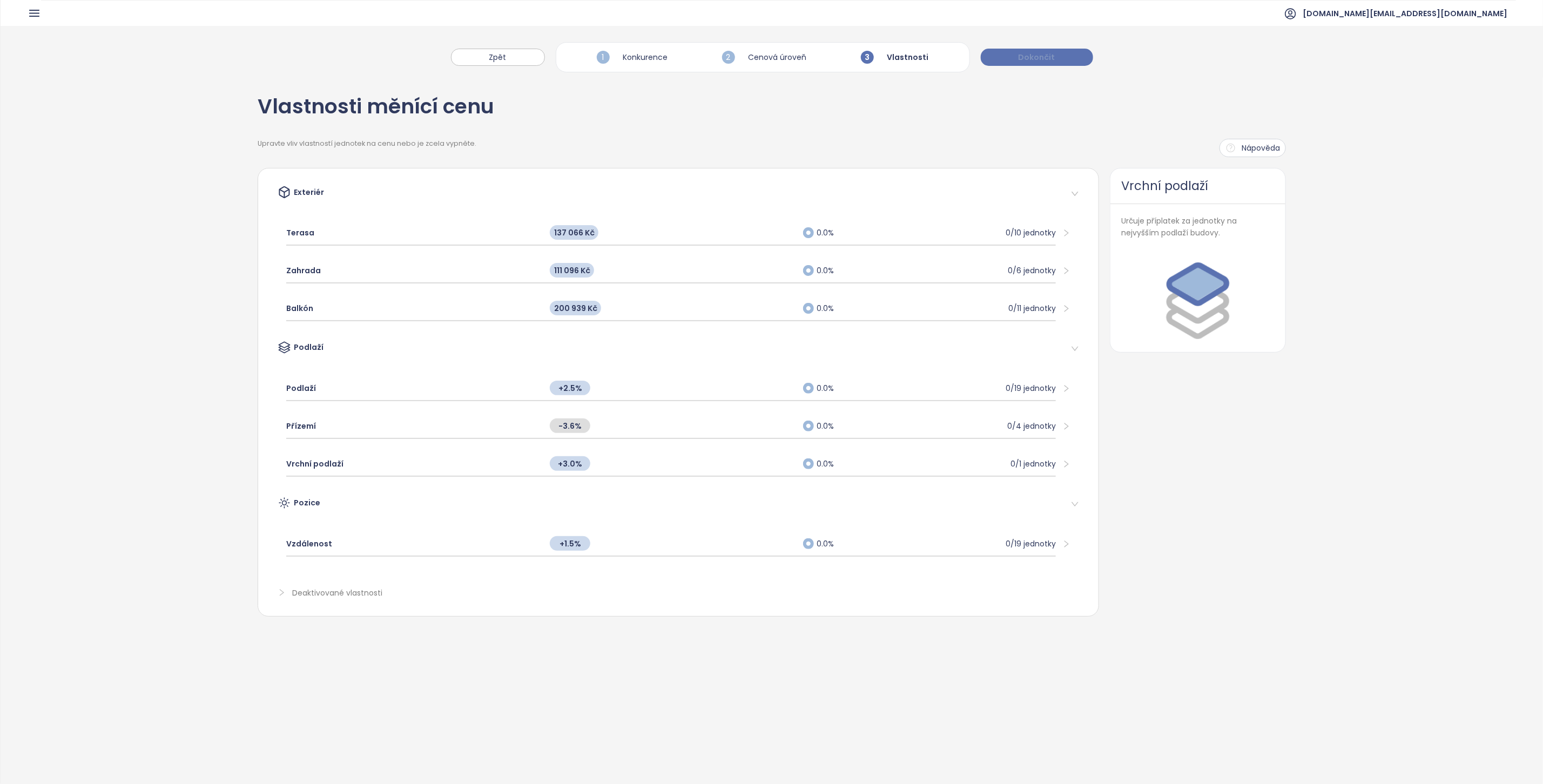
click at [1049, 64] on button "Dokončit" at bounding box center [1037, 57] width 112 height 17
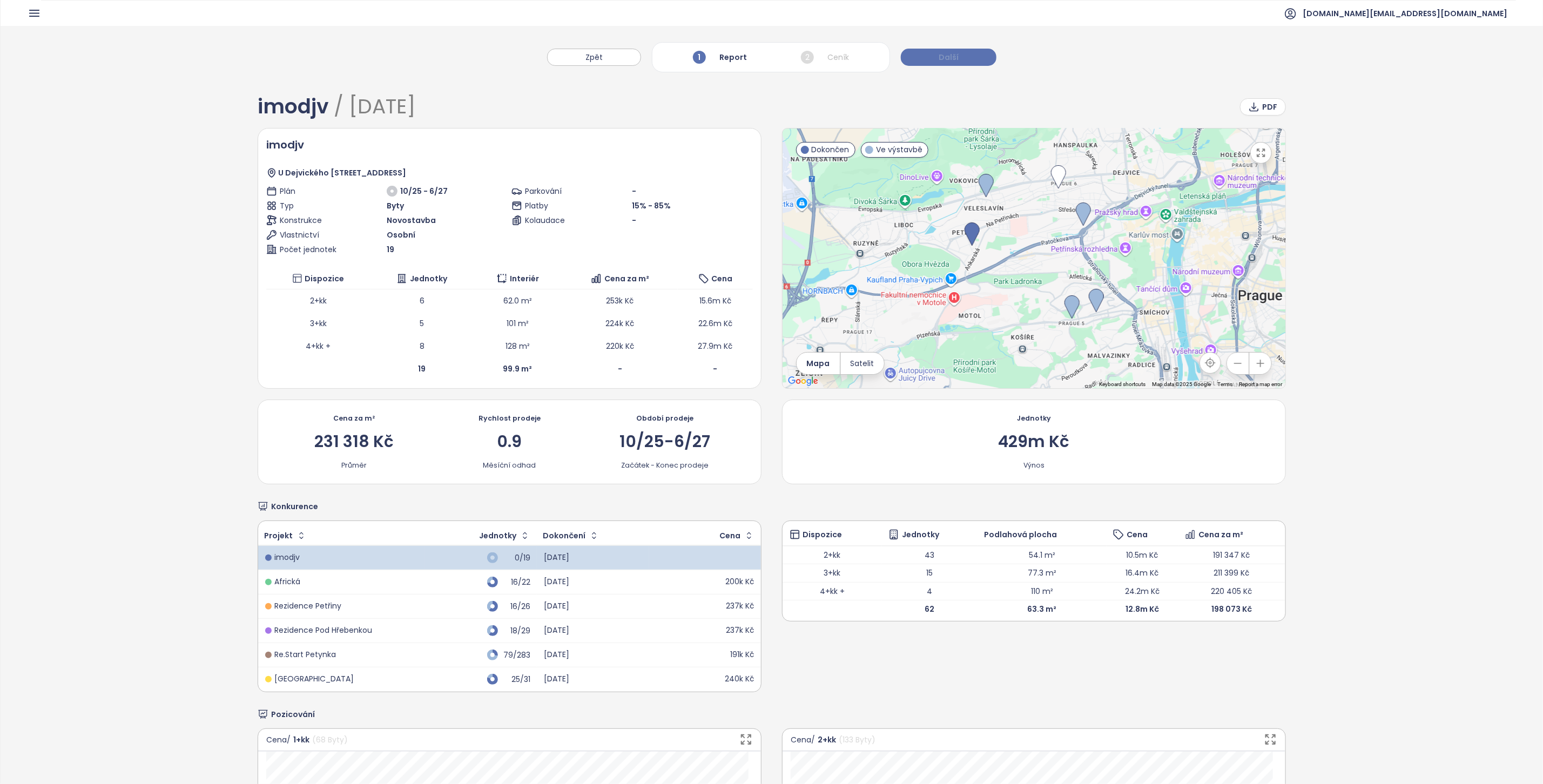
click at [961, 52] on button "Další" at bounding box center [948, 57] width 96 height 17
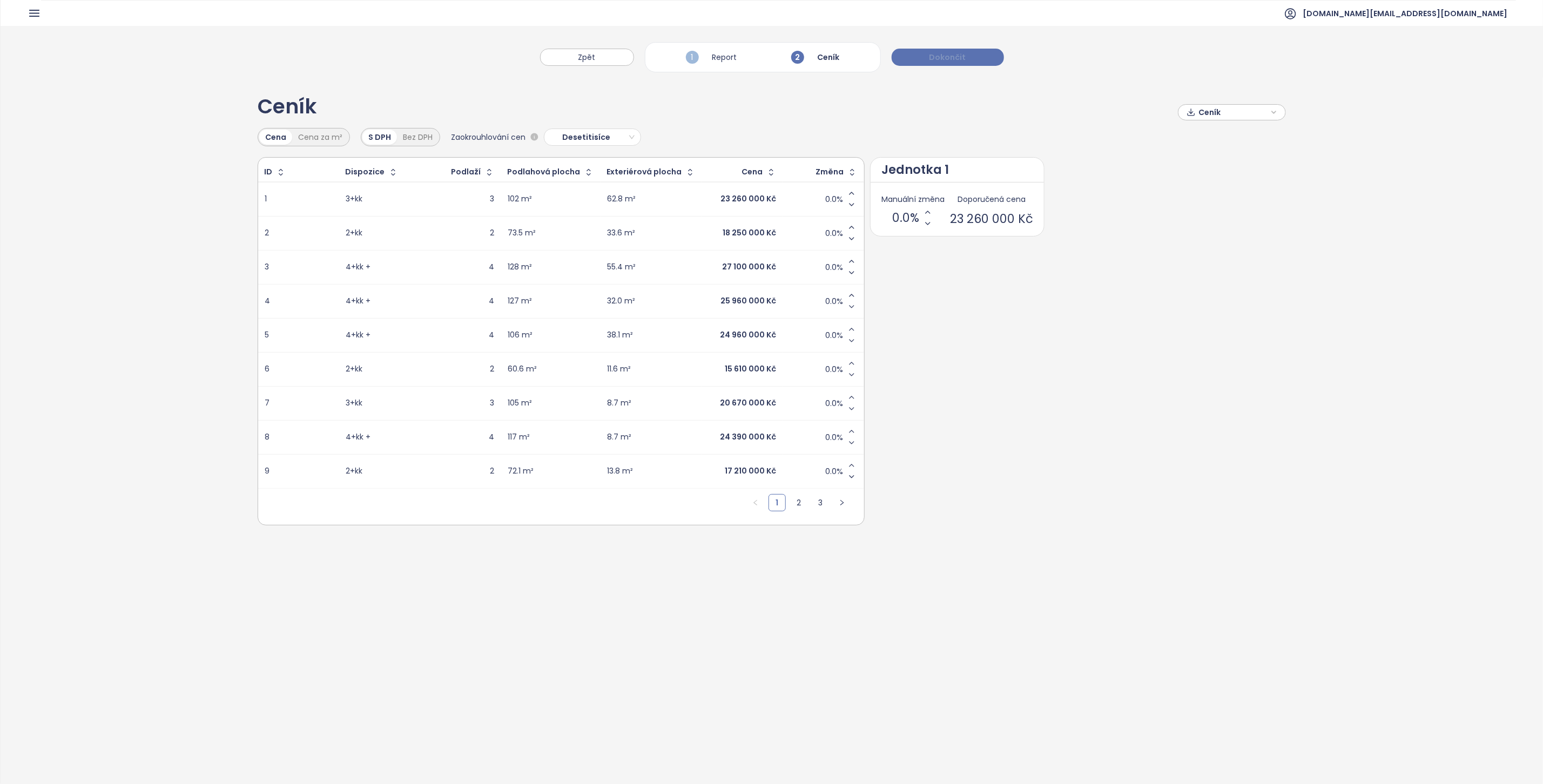
click at [961, 52] on span "Dokončit" at bounding box center [948, 57] width 37 height 12
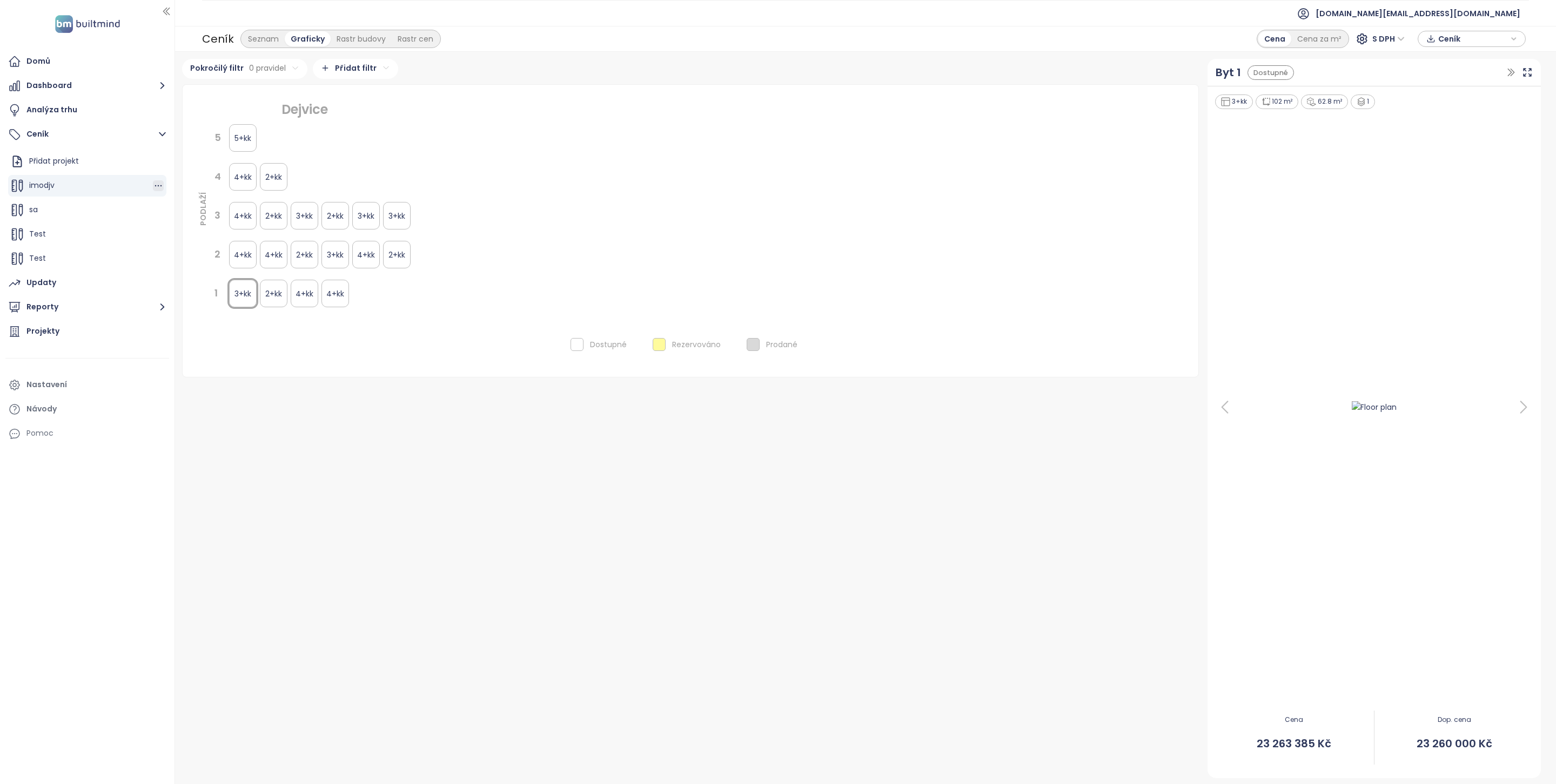
click at [153, 188] on icon "button" at bounding box center [158, 186] width 11 height 11
click at [188, 204] on button "Upravit" at bounding box center [192, 204] width 65 height 14
